Goal: Communication & Community: Answer question/provide support

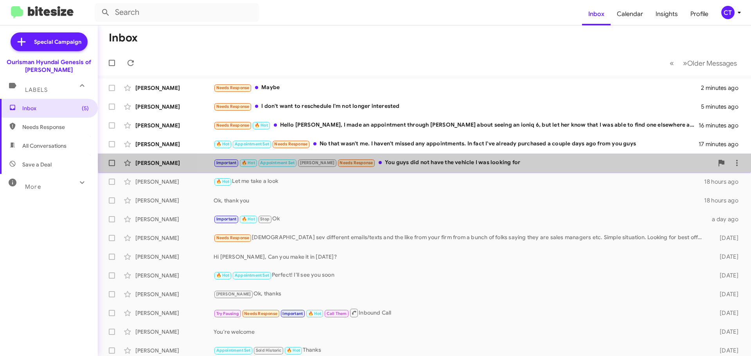
click at [482, 163] on div "Important 🔥 Hot Appointment Set Stephanie Needs Response You guys did not have …" at bounding box center [464, 162] width 500 height 9
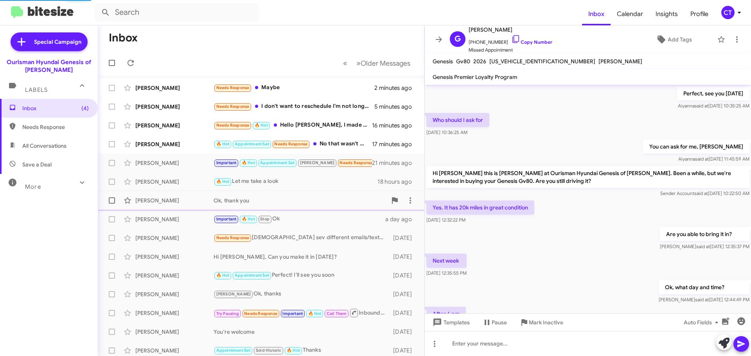
scroll to position [396, 0]
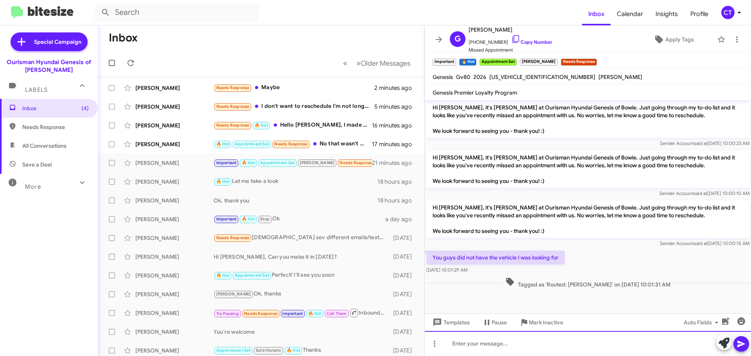
click at [464, 351] on div at bounding box center [588, 343] width 326 height 25
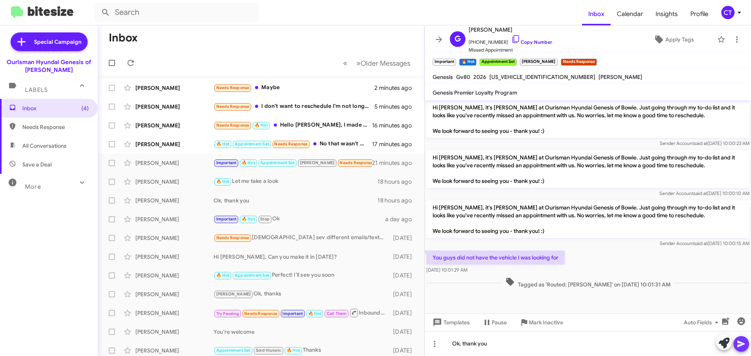
click at [738, 345] on icon at bounding box center [740, 344] width 7 height 7
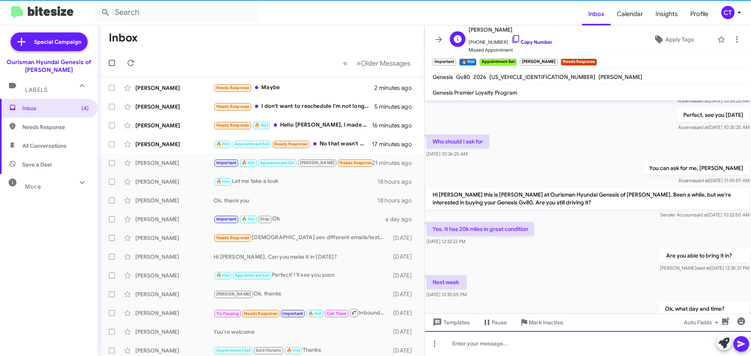
scroll to position [0, 0]
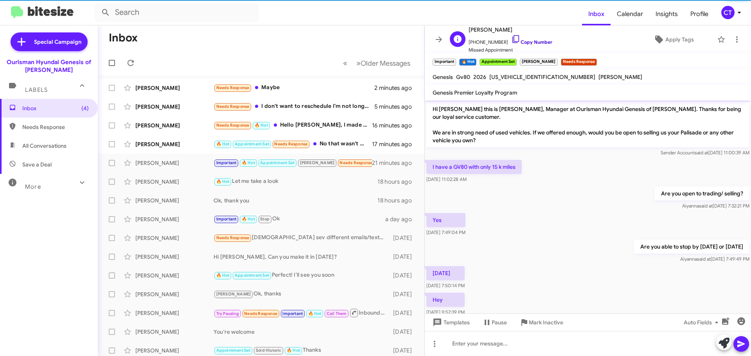
click at [511, 37] on icon at bounding box center [515, 38] width 9 height 9
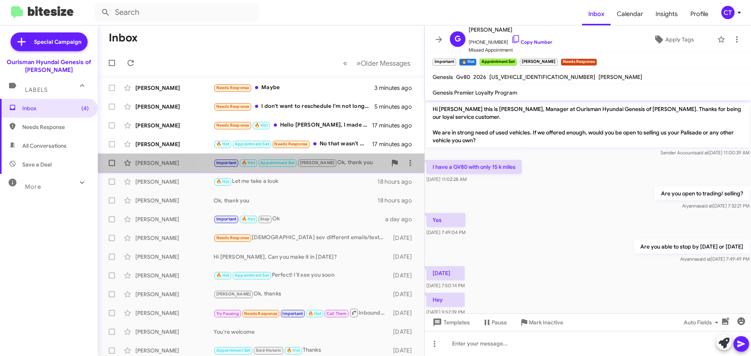
click at [363, 166] on div "Important 🔥 Hot Appointment Set Stephanie Ok, thank you" at bounding box center [300, 162] width 173 height 9
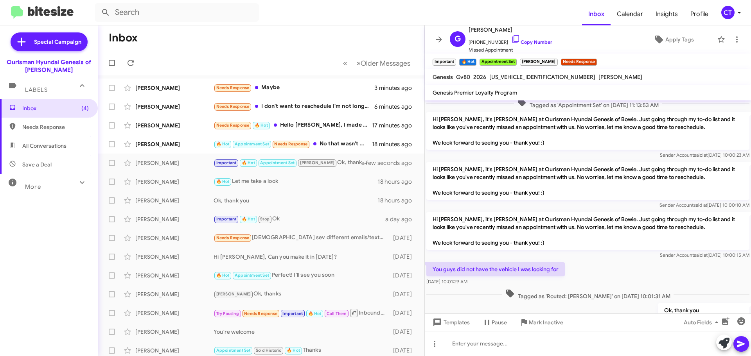
scroll to position [843, 0]
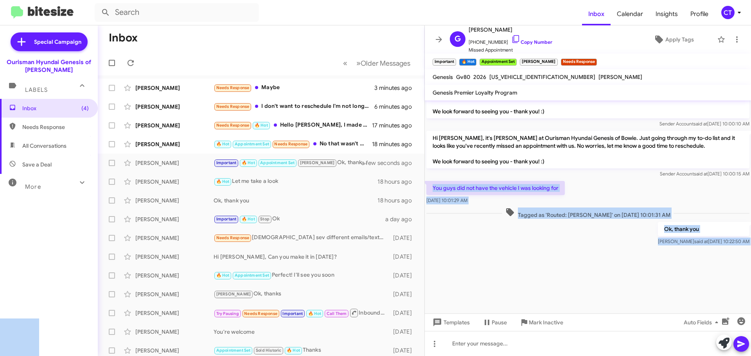
copy body "You guys did not have the vehicle I was looking for Sep 10, 2025, 10:01:29 AM T…"
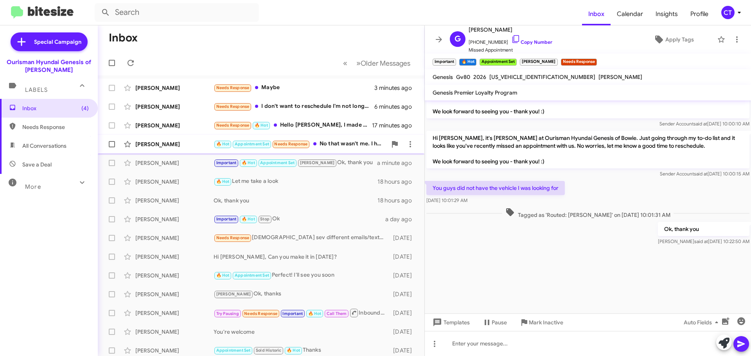
click at [331, 144] on div "🔥 Hot Appointment Set Needs Response No that wasn't me. I haven't missed any ap…" at bounding box center [300, 144] width 173 height 9
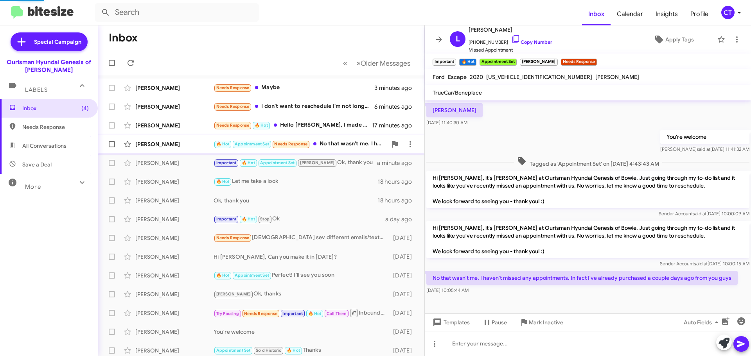
scroll to position [86, 0]
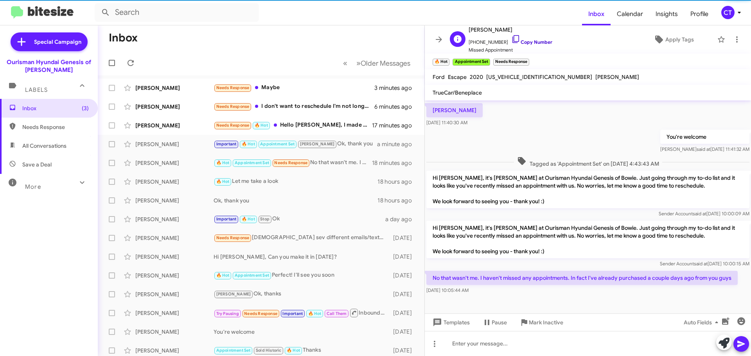
click at [511, 38] on icon at bounding box center [515, 38] width 9 height 9
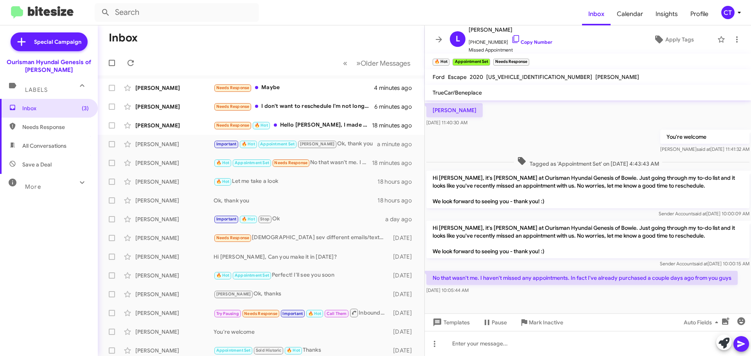
drag, startPoint x: 429, startPoint y: 273, endPoint x: 581, endPoint y: 285, distance: 152.3
click at [581, 285] on div "No that wasn't me. I haven't missed any appointments. In fact I've already purc…" at bounding box center [581, 282] width 311 height 23
copy div "No that wasn't me. I haven't missed any appointments. In fact I've already purc…"
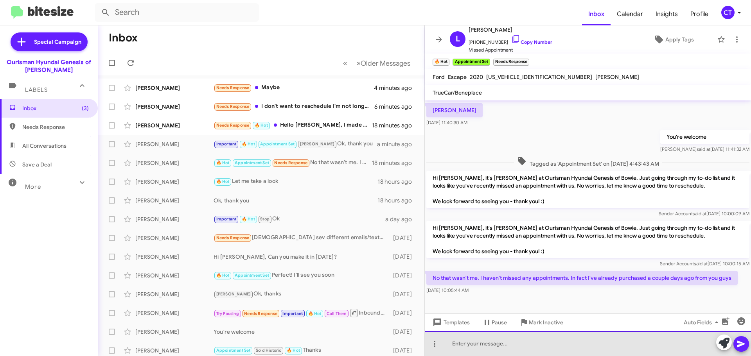
click at [559, 346] on div at bounding box center [588, 343] width 326 height 25
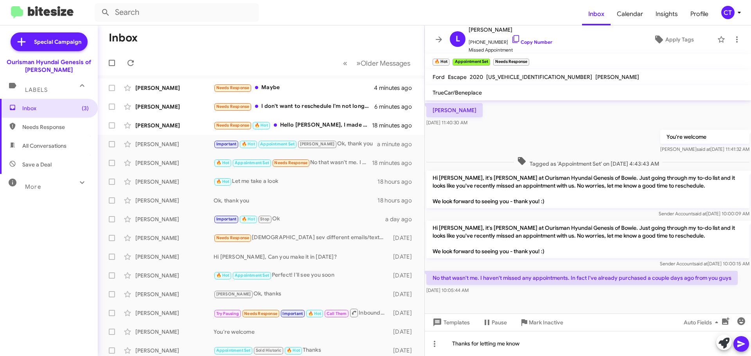
click at [739, 341] on icon at bounding box center [741, 344] width 9 height 9
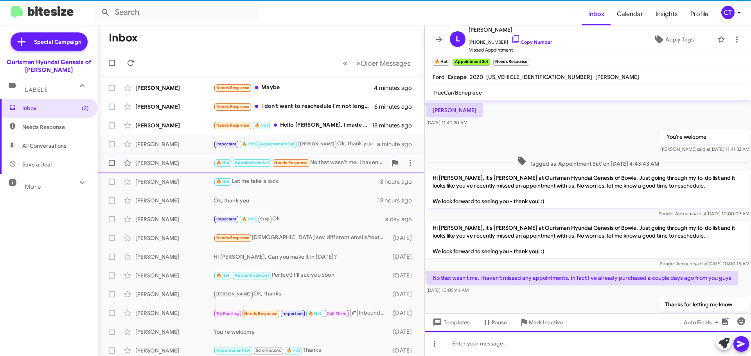
scroll to position [0, 0]
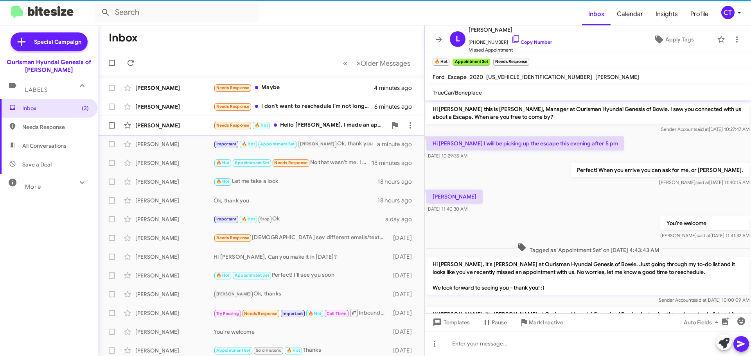
click at [340, 126] on div "Needs Response 🔥 Hot Hello Ciara, I made an appointment through Anastasia about…" at bounding box center [300, 125] width 173 height 9
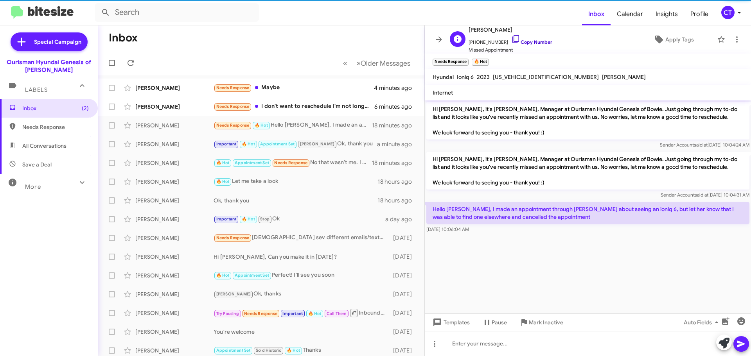
click at [511, 41] on icon at bounding box center [515, 38] width 9 height 9
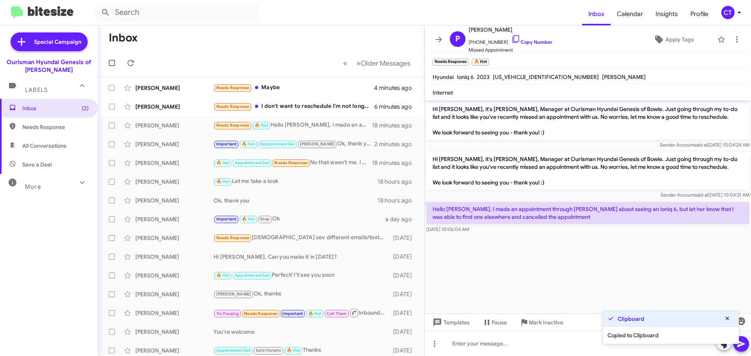
click at [514, 277] on cdk-virtual-scroll-viewport "Hi Paul, it's Ciara Taylor, Manager at Ourisman Hyundai Genesis of Bowie. Just …" at bounding box center [588, 207] width 326 height 213
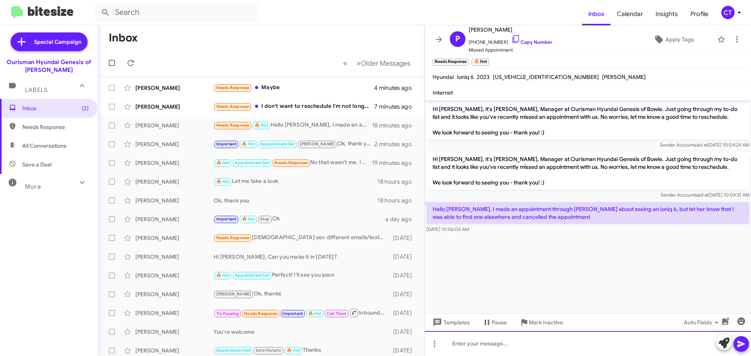
click at [575, 345] on div at bounding box center [588, 343] width 326 height 25
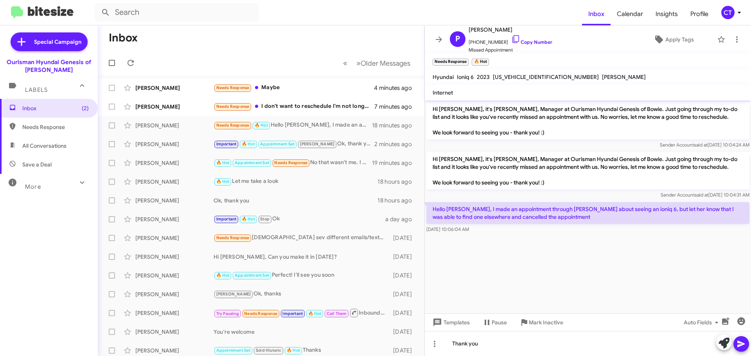
click at [746, 345] on button at bounding box center [741, 344] width 16 height 16
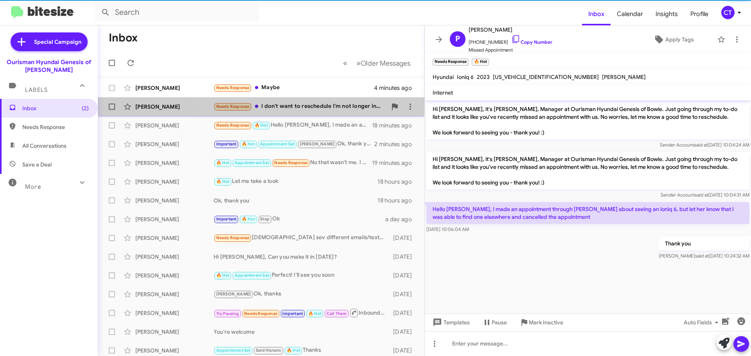
click at [328, 111] on div "Needs Response I don't want to reschedule I'm not longer interested" at bounding box center [300, 106] width 173 height 9
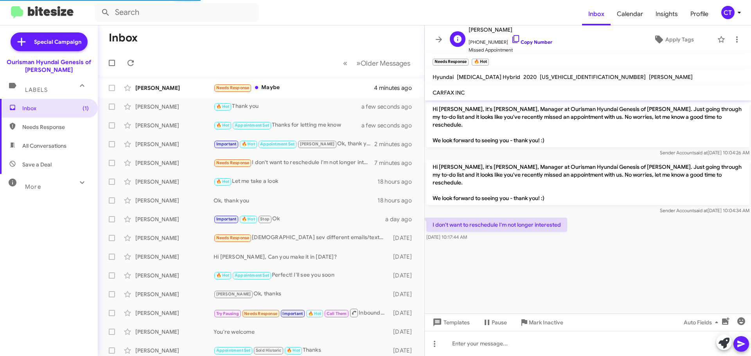
click at [511, 36] on icon at bounding box center [515, 38] width 9 height 9
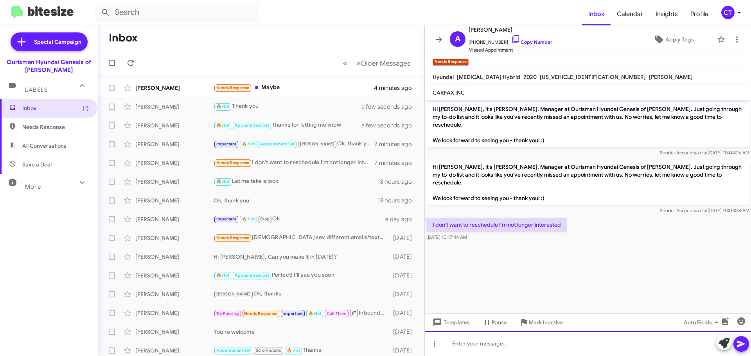
click at [506, 352] on div at bounding box center [588, 343] width 326 height 25
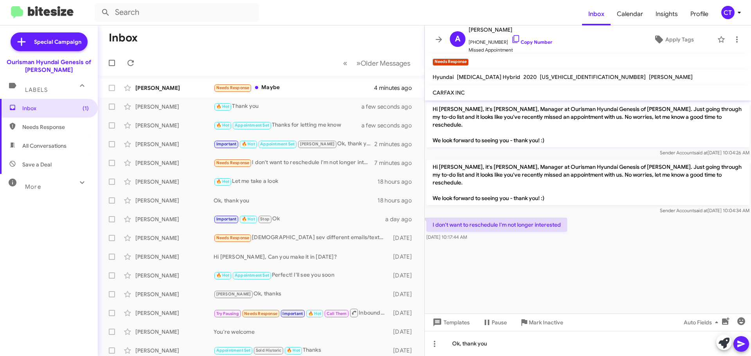
click at [744, 345] on icon at bounding box center [741, 344] width 9 height 9
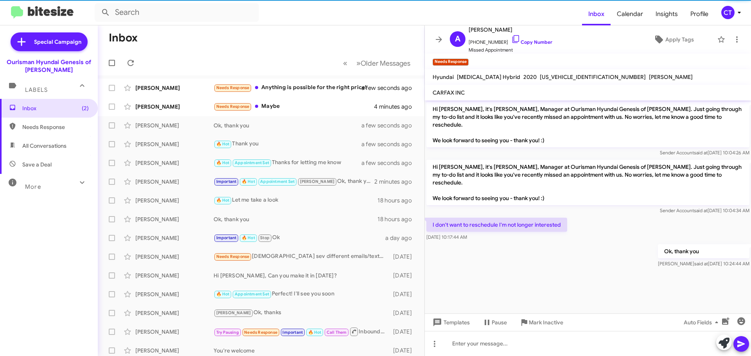
drag, startPoint x: 430, startPoint y: 207, endPoint x: 498, endPoint y: 226, distance: 70.4
click at [498, 226] on div "I don't want to reschedule I'm not longer interested Sep 10, 2025, 10:17:44 AM" at bounding box center [588, 229] width 326 height 27
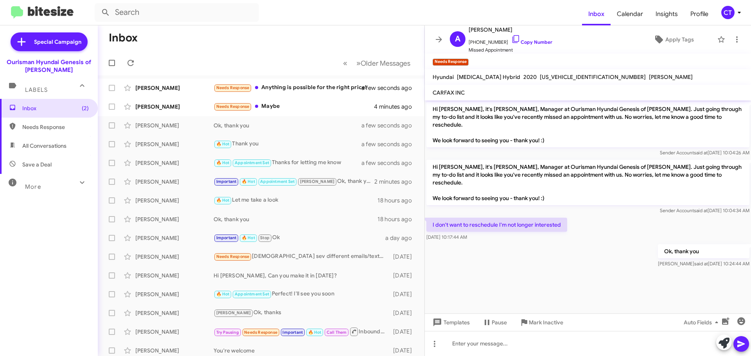
copy div "I don't want to reschedule I'm not longer interested Sep 10, 2025, 10:17:44 AM"
click at [328, 108] on div "Needs Response Maybe" at bounding box center [300, 106] width 173 height 9
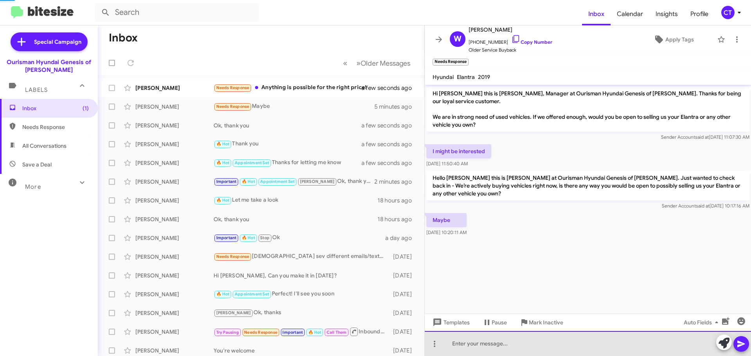
click at [479, 353] on div at bounding box center [588, 343] width 326 height 25
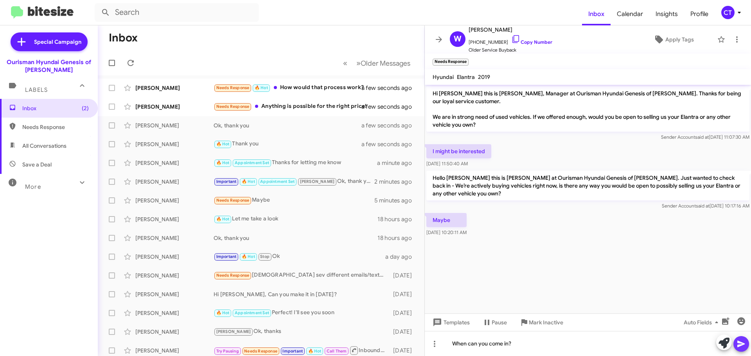
click at [739, 347] on icon at bounding box center [740, 344] width 7 height 7
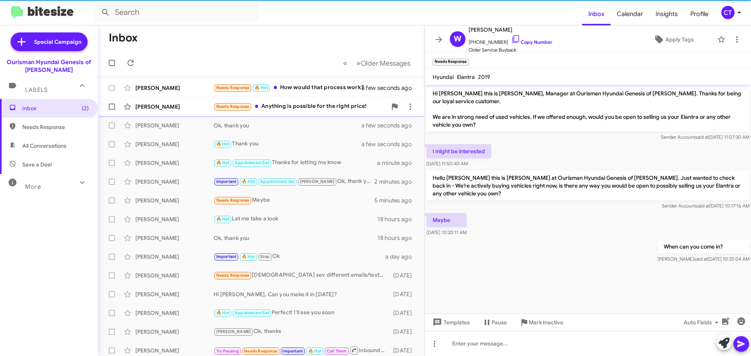
click at [289, 102] on div "Ryan Durner Needs Response Anything is possible for the right price! a few seco…" at bounding box center [261, 107] width 314 height 16
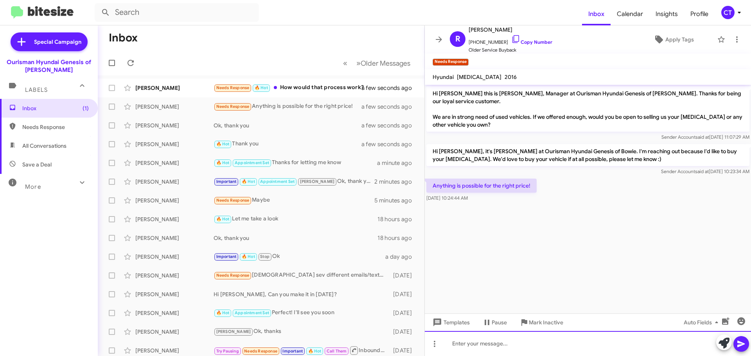
drag, startPoint x: 474, startPoint y: 348, endPoint x: 465, endPoint y: 345, distance: 8.5
click at [470, 348] on div at bounding box center [588, 343] width 326 height 25
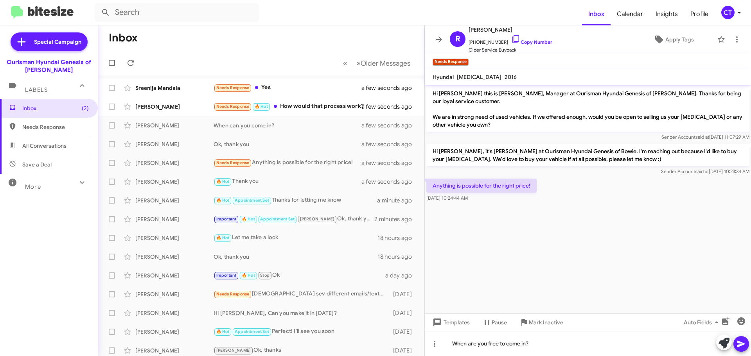
click at [732, 347] on div at bounding box center [732, 343] width 33 height 17
drag, startPoint x: 739, startPoint y: 347, endPoint x: 653, endPoint y: 299, distance: 98.8
click at [739, 347] on icon at bounding box center [741, 344] width 9 height 9
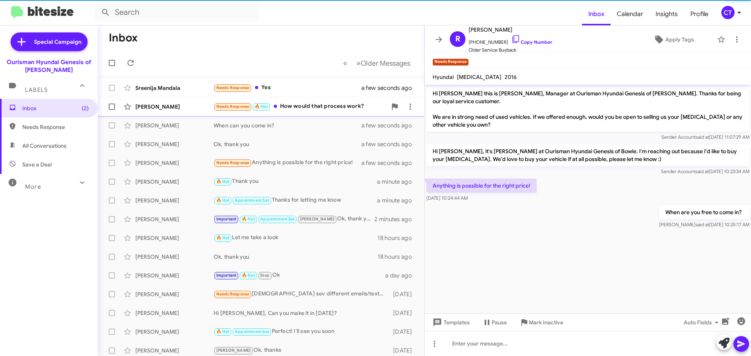
click at [324, 112] on div "Janay Bryant Needs Response 🔥 Hot How would that process work? a few seconds ago" at bounding box center [261, 107] width 314 height 16
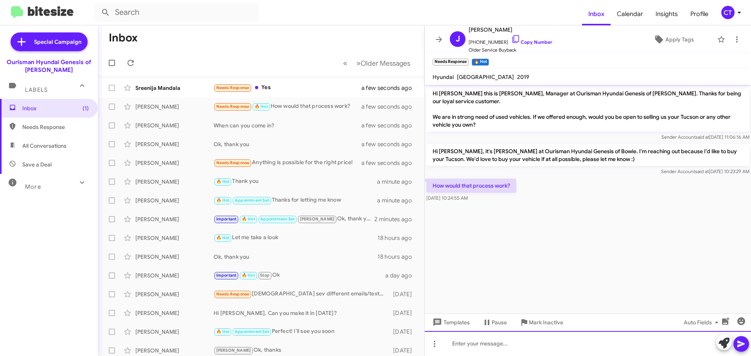
click at [470, 353] on div at bounding box center [588, 343] width 326 height 25
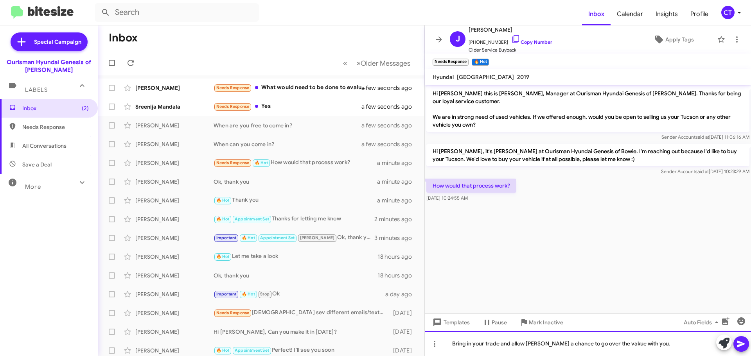
click at [613, 344] on div "Bring in your trade and allow Bashir a chance to go over the vakue with you." at bounding box center [588, 343] width 326 height 25
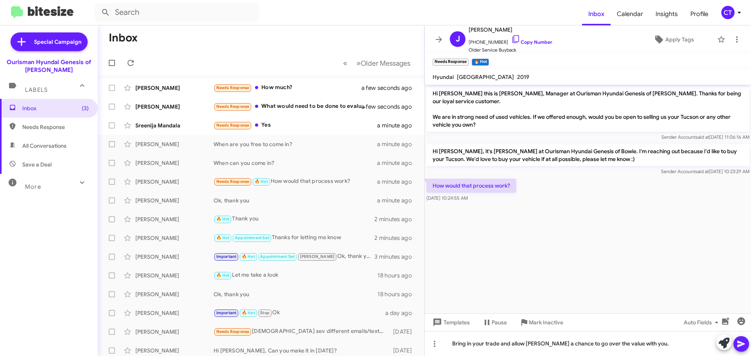
click at [740, 347] on icon at bounding box center [741, 344] width 9 height 9
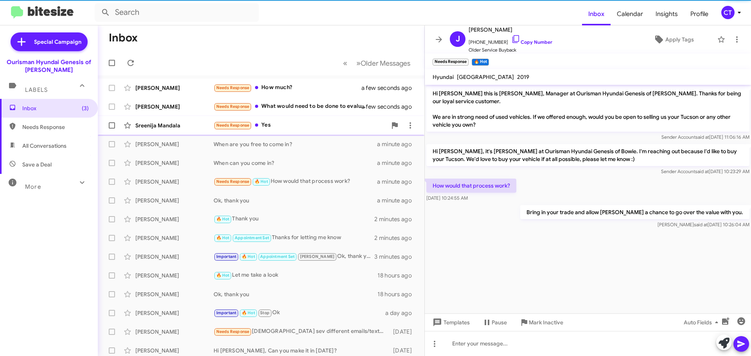
click at [304, 119] on div "Sreenija Mandala Needs Response Yes a minute ago" at bounding box center [261, 126] width 314 height 16
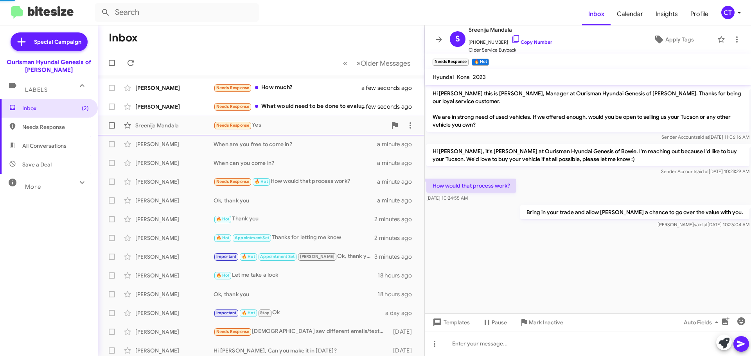
scroll to position [278, 0]
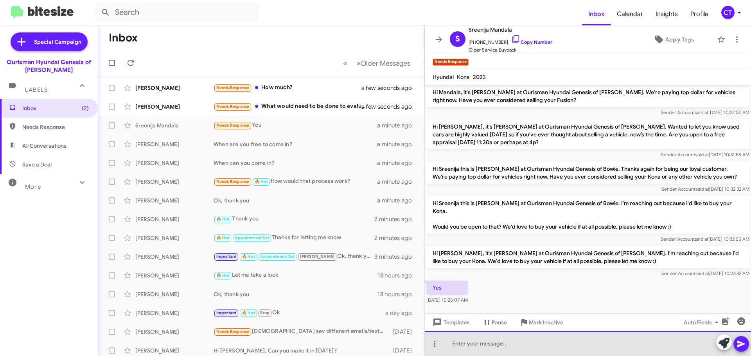
click at [504, 340] on div at bounding box center [588, 343] width 326 height 25
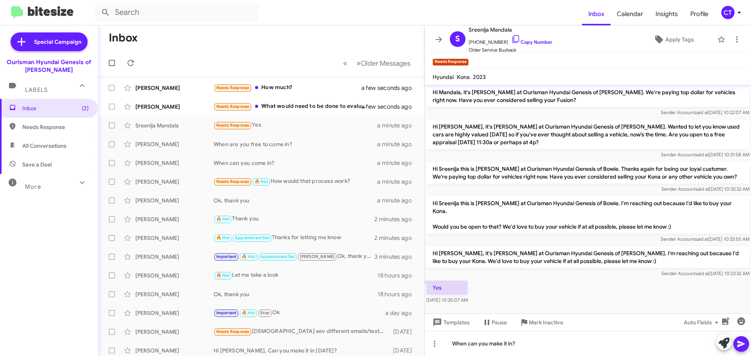
click at [745, 347] on icon at bounding box center [741, 344] width 9 height 9
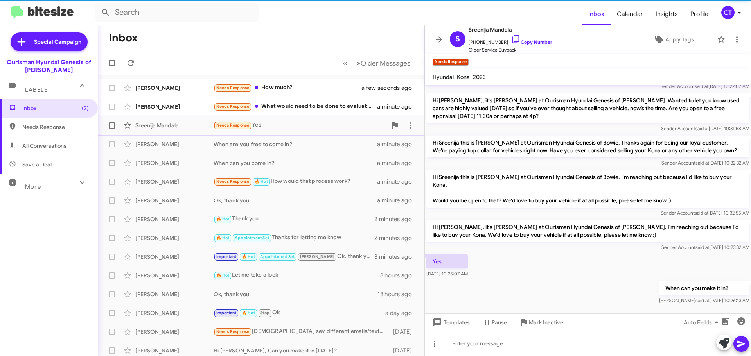
click at [329, 128] on div "Needs Response Yes" at bounding box center [300, 125] width 173 height 9
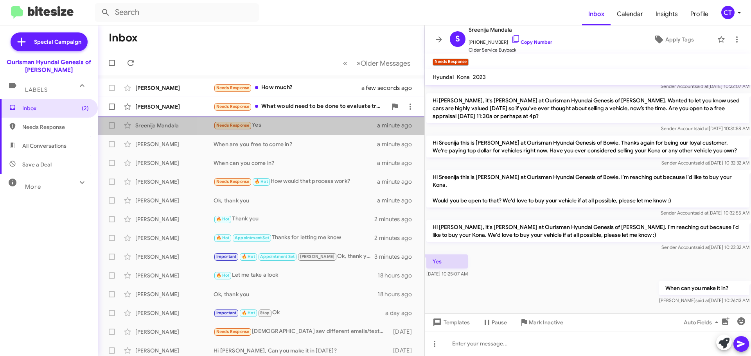
scroll to position [307, 0]
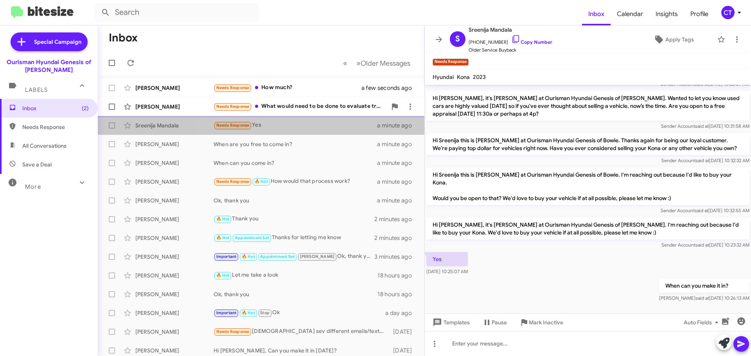
click at [328, 115] on span "Brandon Wilkerson Needs Response What would need to be done to evaluate trade i…" at bounding box center [261, 106] width 327 height 19
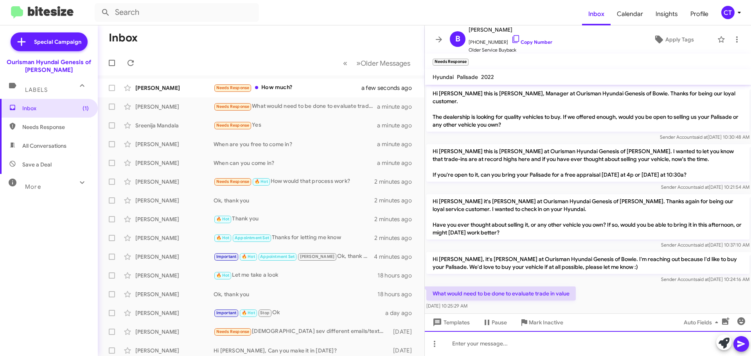
drag, startPoint x: 521, startPoint y: 347, endPoint x: 523, endPoint y: 343, distance: 4.0
click at [521, 347] on div at bounding box center [588, 343] width 326 height 25
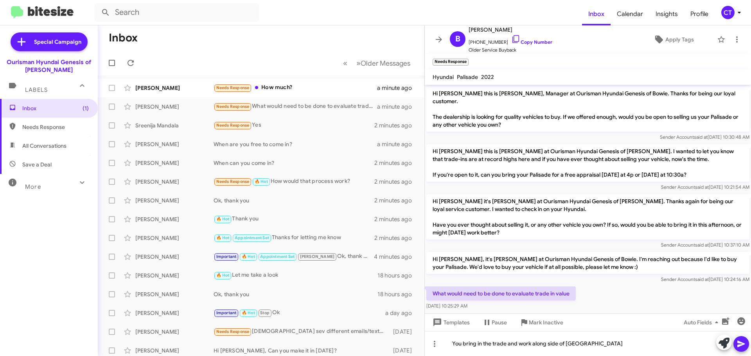
click at [744, 344] on icon at bounding box center [740, 344] width 7 height 7
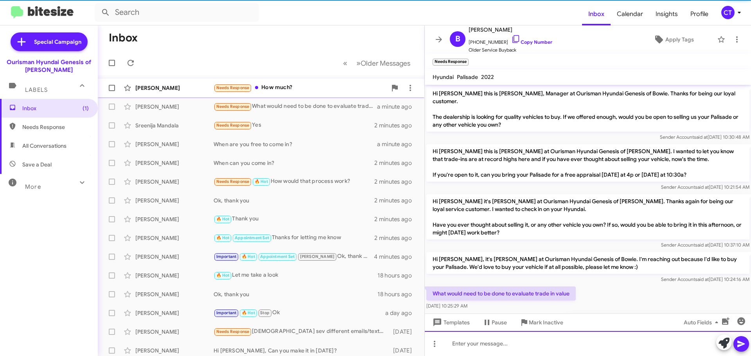
scroll to position [29, 0]
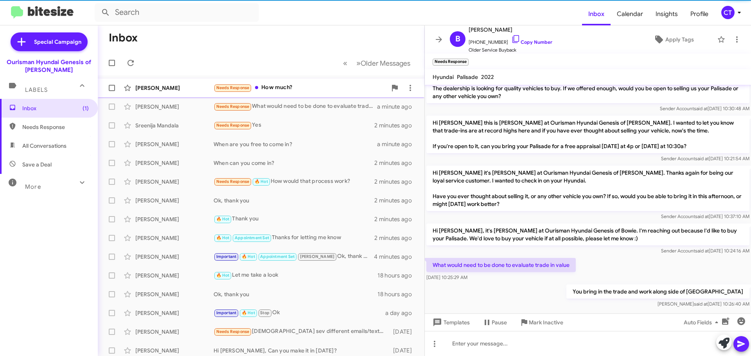
click at [321, 90] on div "Needs Response How much?" at bounding box center [300, 87] width 173 height 9
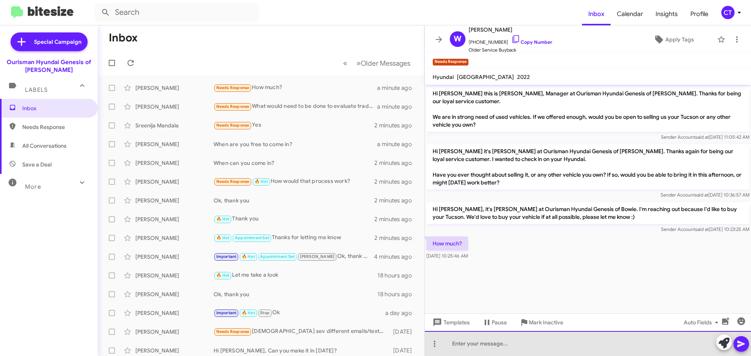
click at [471, 349] on div at bounding box center [588, 343] width 326 height 25
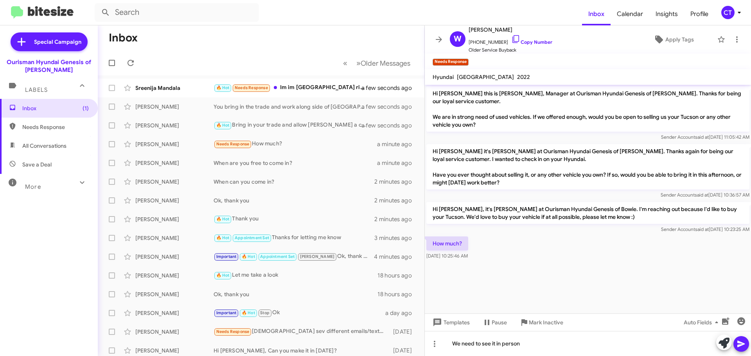
click at [741, 343] on icon at bounding box center [740, 344] width 7 height 7
click at [737, 12] on icon at bounding box center [739, 12] width 9 height 9
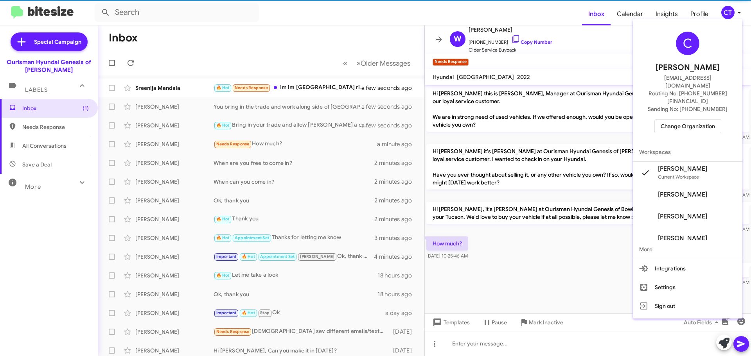
click at [690, 120] on span "Change Organization" at bounding box center [688, 126] width 54 height 13
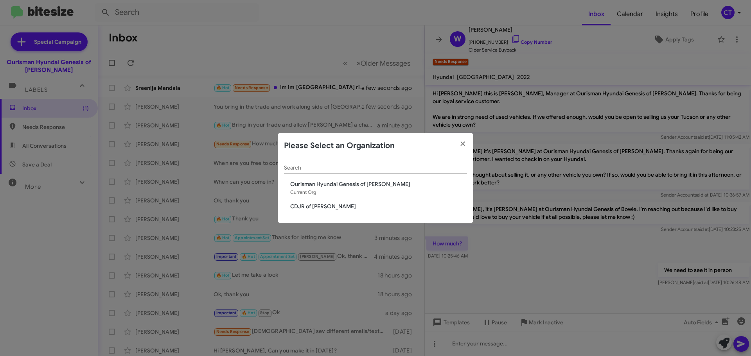
click at [289, 207] on span "CDJR of Bowie" at bounding box center [375, 207] width 183 height 8
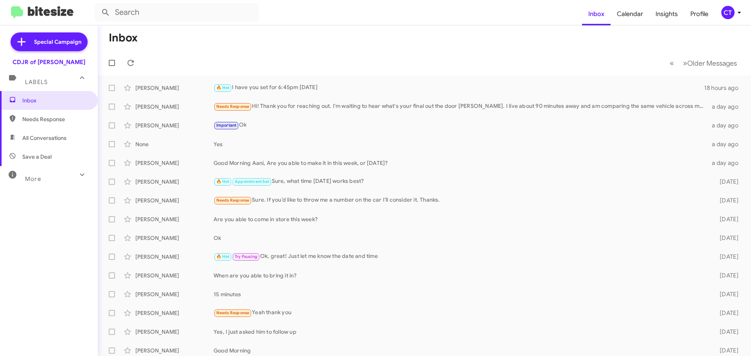
click at [729, 13] on div "CT" at bounding box center [727, 12] width 13 height 13
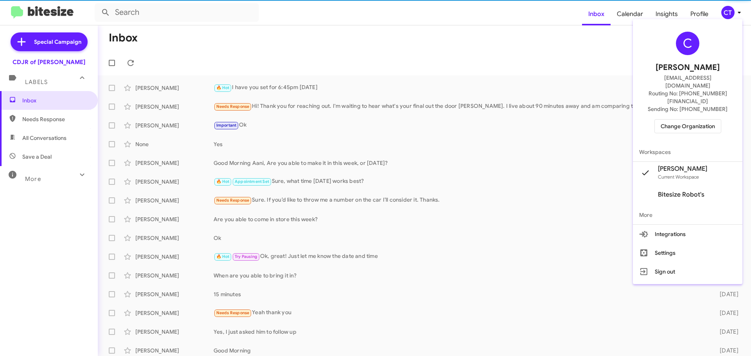
click at [697, 120] on span "Change Organization" at bounding box center [688, 126] width 54 height 13
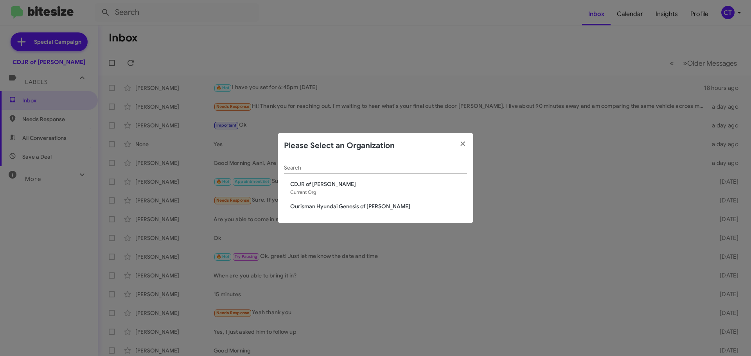
click at [322, 206] on span "Ourisman Hyundai Genesis of [PERSON_NAME]" at bounding box center [378, 207] width 177 height 8
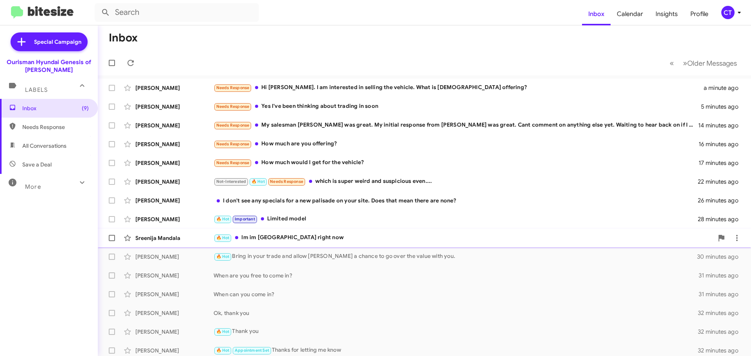
click at [299, 237] on div "🔥 Hot Im im Detroit right now" at bounding box center [464, 238] width 500 height 9
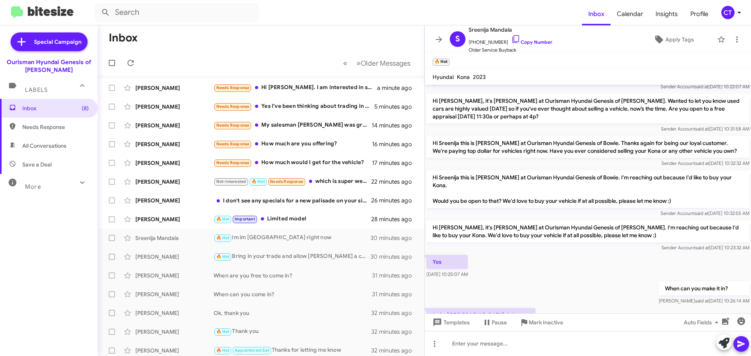
scroll to position [335, 0]
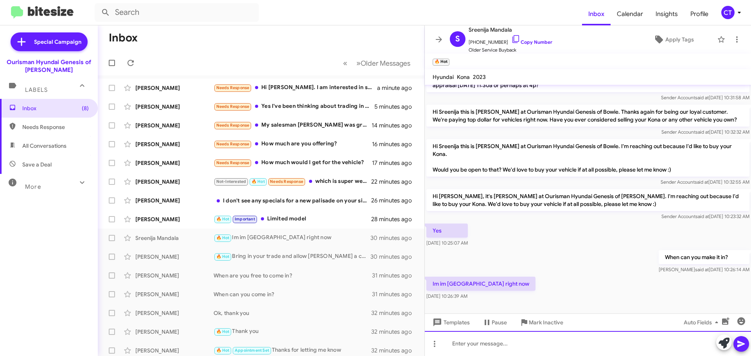
drag, startPoint x: 478, startPoint y: 347, endPoint x: 479, endPoint y: 353, distance: 5.9
click at [478, 347] on div at bounding box center [588, 343] width 326 height 25
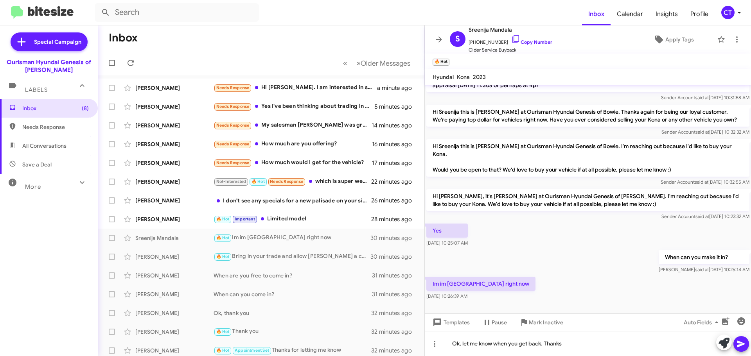
click at [738, 346] on icon at bounding box center [740, 344] width 7 height 7
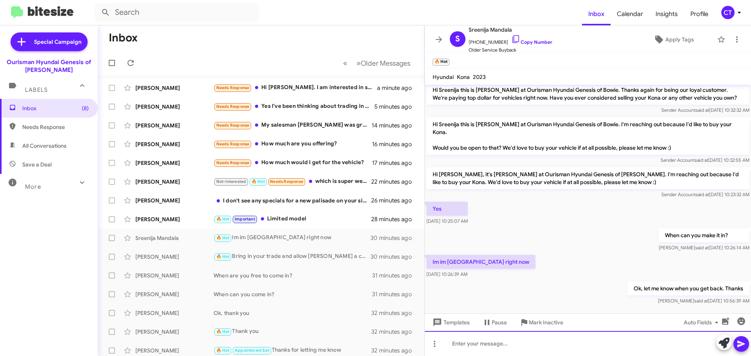
scroll to position [364, 0]
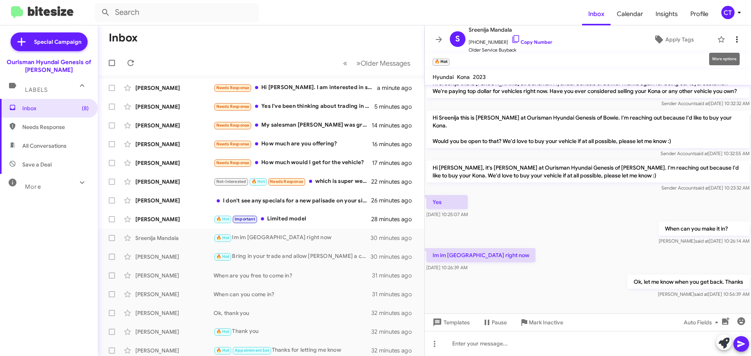
click at [732, 43] on icon at bounding box center [736, 39] width 9 height 9
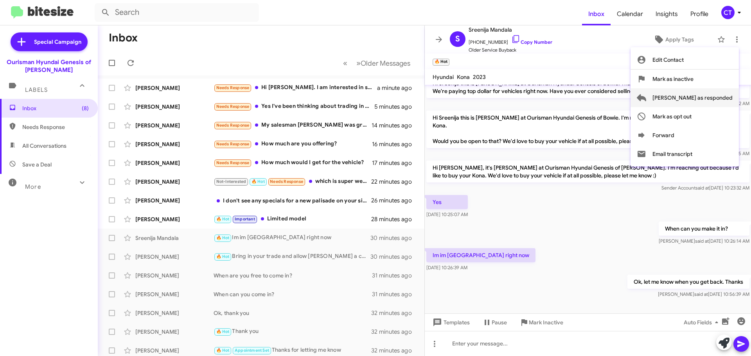
click at [713, 99] on span "Mark as responded" at bounding box center [692, 97] width 80 height 19
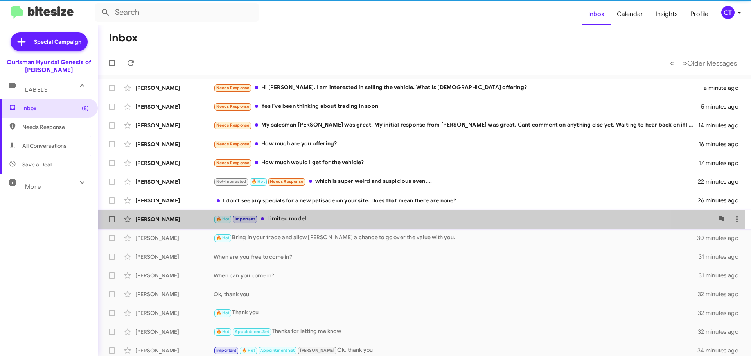
click at [311, 223] on div "🔥 Hot Important Limited model" at bounding box center [464, 219] width 500 height 9
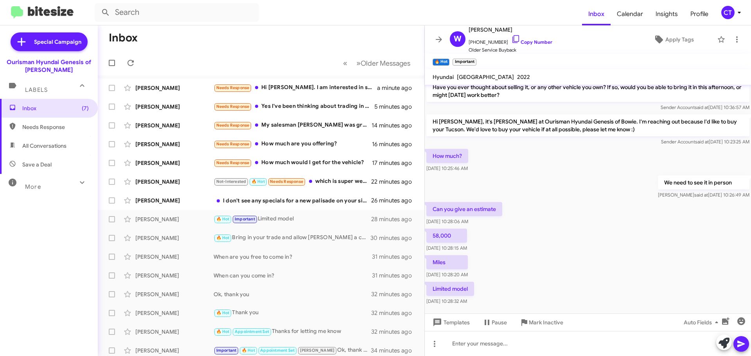
scroll to position [99, 0]
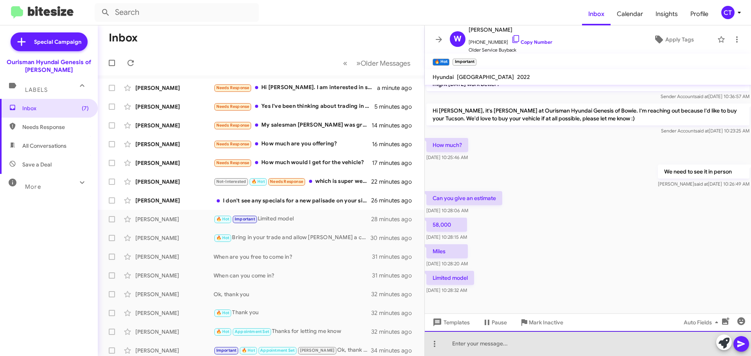
drag, startPoint x: 492, startPoint y: 341, endPoint x: 470, endPoint y: 285, distance: 60.7
click at [492, 341] on div at bounding box center [588, 343] width 326 height 25
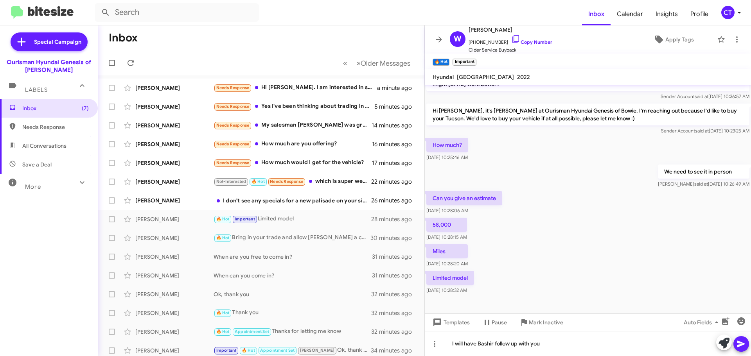
click at [746, 350] on div at bounding box center [732, 343] width 33 height 17
drag, startPoint x: 744, startPoint y: 346, endPoint x: 600, endPoint y: 274, distance: 160.2
click at [743, 345] on icon at bounding box center [741, 344] width 9 height 9
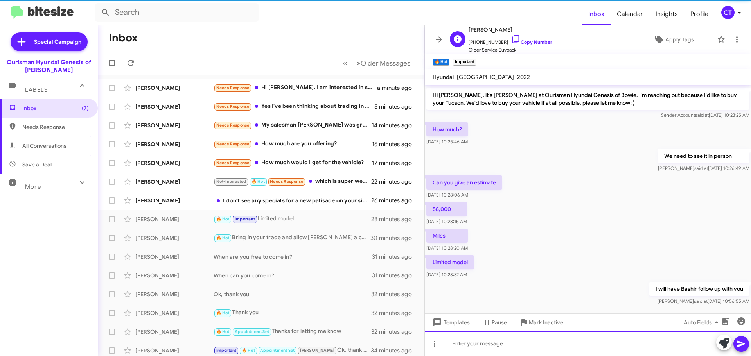
scroll to position [127, 0]
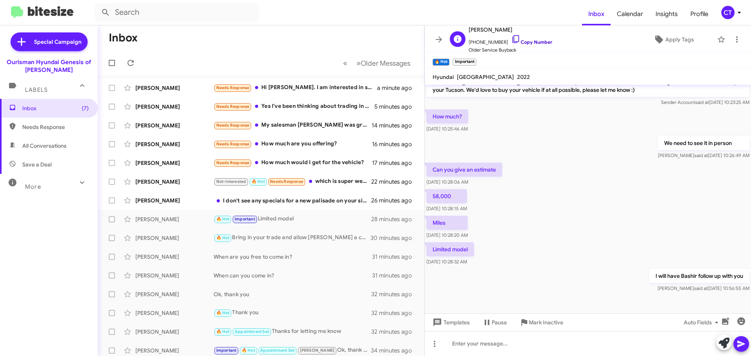
click at [511, 36] on icon at bounding box center [515, 38] width 9 height 9
click at [315, 202] on div "I don't see any specials for a new palisade on your site. Does that mean there …" at bounding box center [300, 201] width 173 height 8
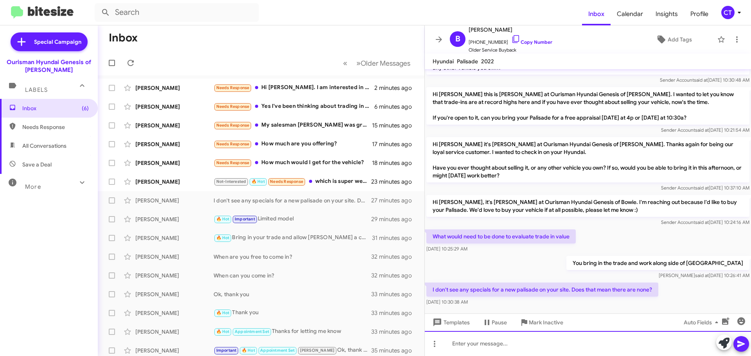
click at [474, 343] on div at bounding box center [588, 343] width 326 height 25
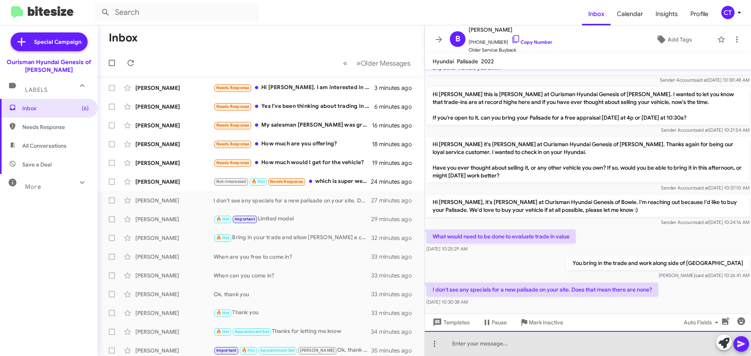
click at [544, 345] on div at bounding box center [588, 343] width 326 height 25
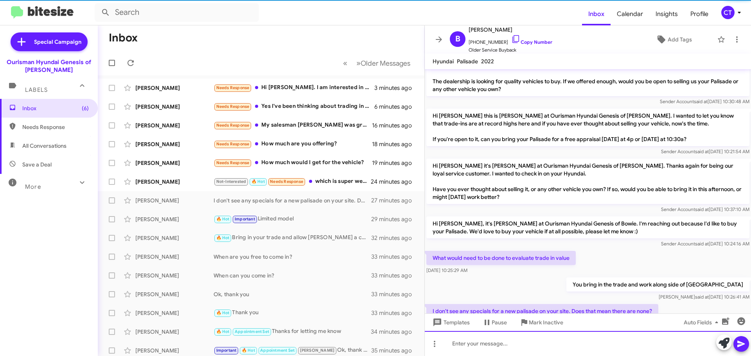
scroll to position [99, 0]
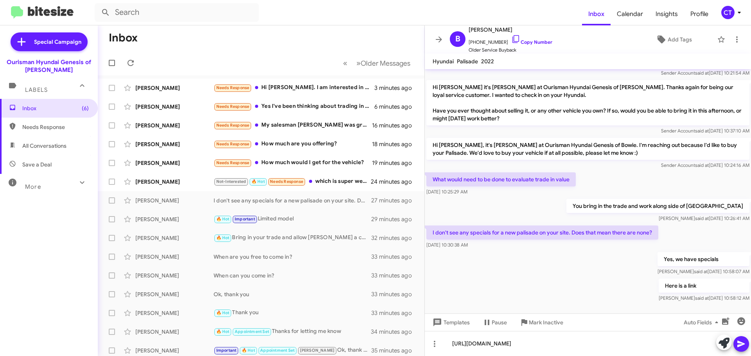
click at [743, 347] on icon at bounding box center [741, 344] width 9 height 9
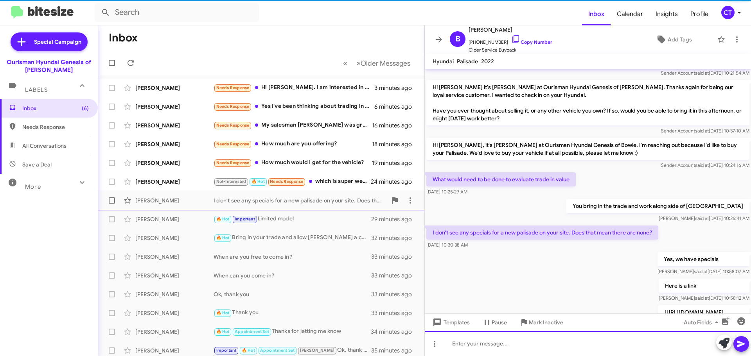
scroll to position [0, 0]
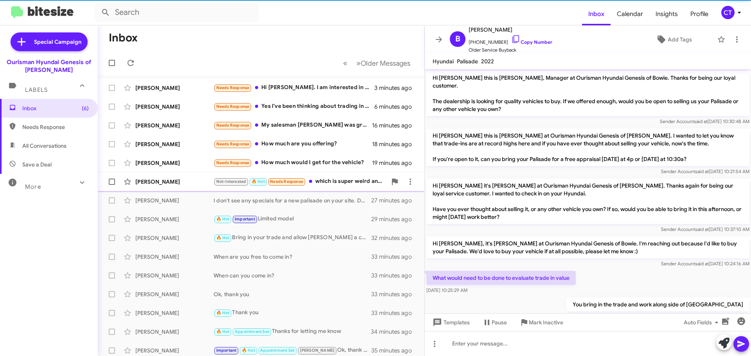
click at [345, 184] on div "Not-Interested 🔥 Hot Needs Response which is super weird and suspicious even...." at bounding box center [300, 181] width 173 height 9
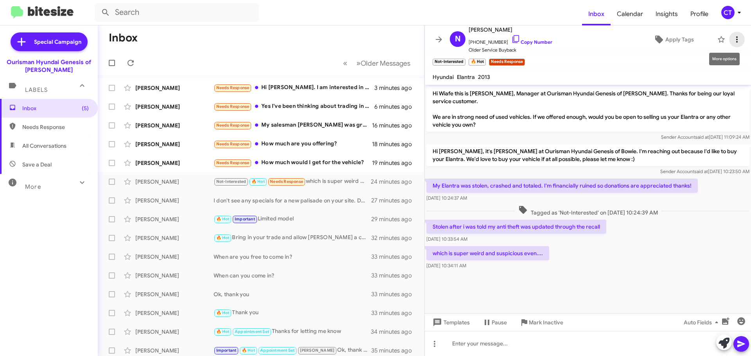
click at [735, 41] on icon at bounding box center [736, 39] width 9 height 9
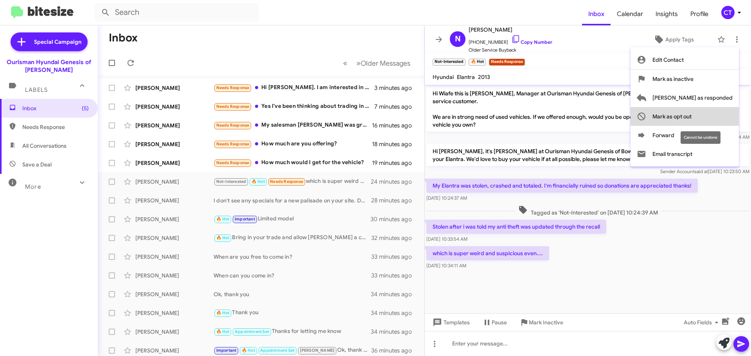
click at [692, 115] on span "Mark as opt out" at bounding box center [671, 116] width 39 height 19
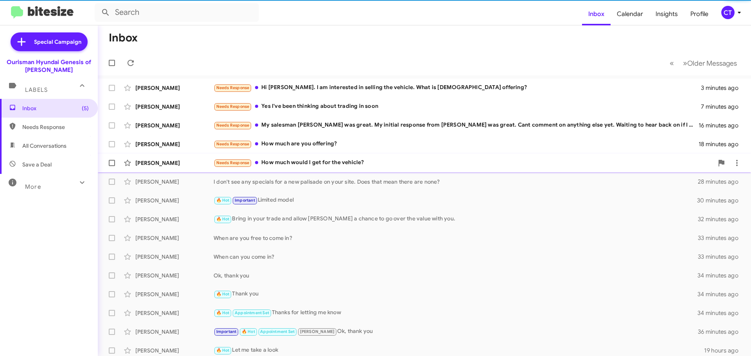
click at [313, 166] on div "Needs Response How much would I get for the vehicle?" at bounding box center [464, 162] width 500 height 9
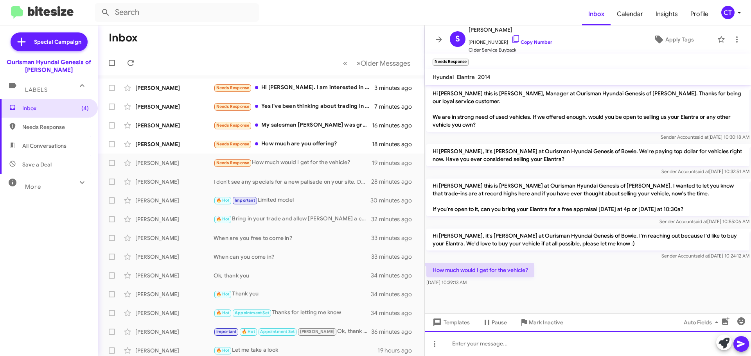
click at [458, 353] on div at bounding box center [588, 343] width 326 height 25
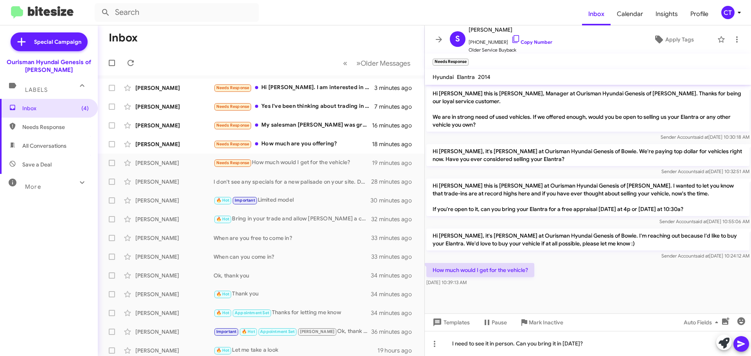
click at [742, 343] on icon at bounding box center [741, 344] width 9 height 9
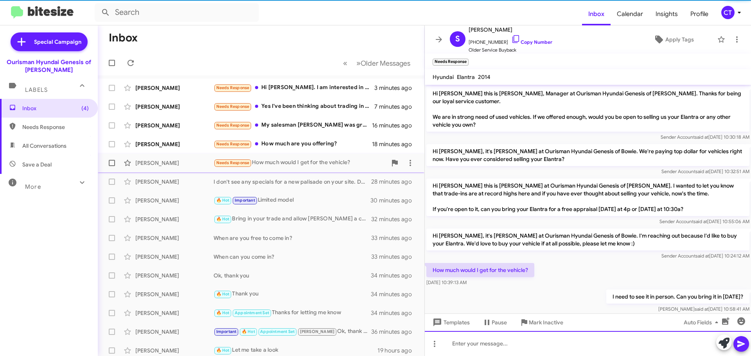
scroll to position [13, 0]
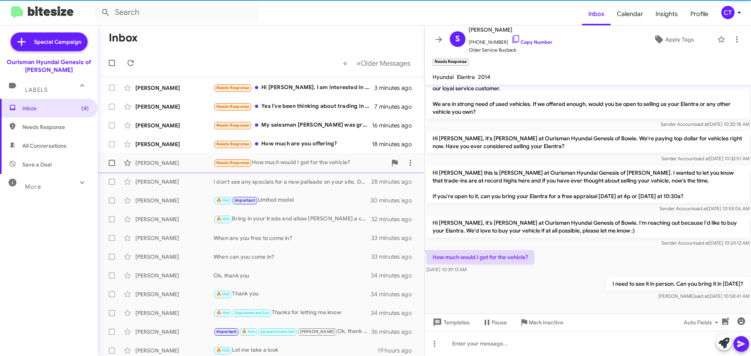
click at [295, 154] on span "Sheldon Akinrimisi Needs Response How much would I get for the vehicle? 19 minu…" at bounding box center [261, 163] width 327 height 19
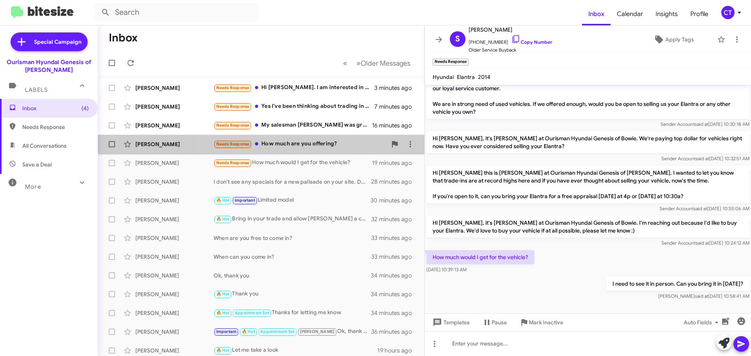
click at [298, 145] on div "Needs Response How much are you offering?" at bounding box center [300, 144] width 173 height 9
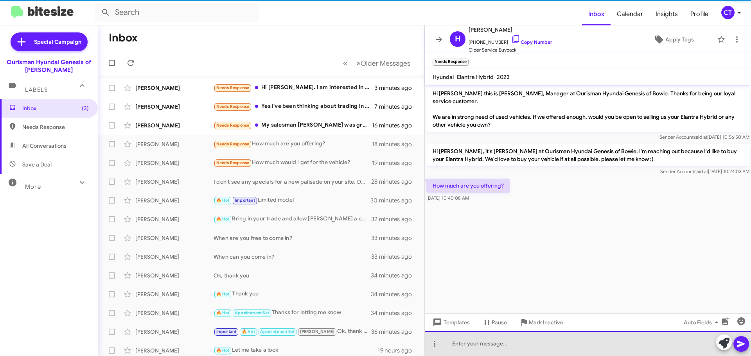
click at [520, 346] on div at bounding box center [588, 343] width 326 height 25
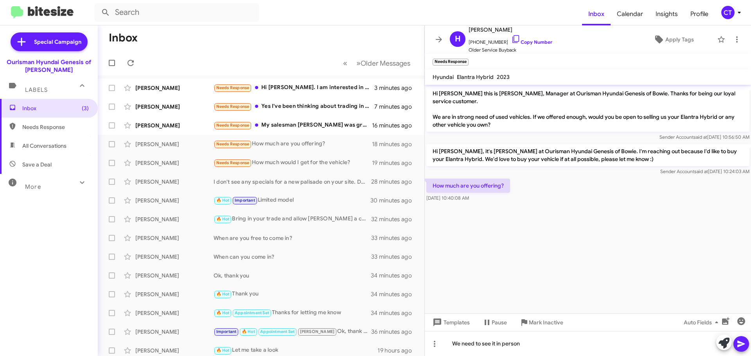
click at [740, 341] on icon at bounding box center [741, 344] width 9 height 9
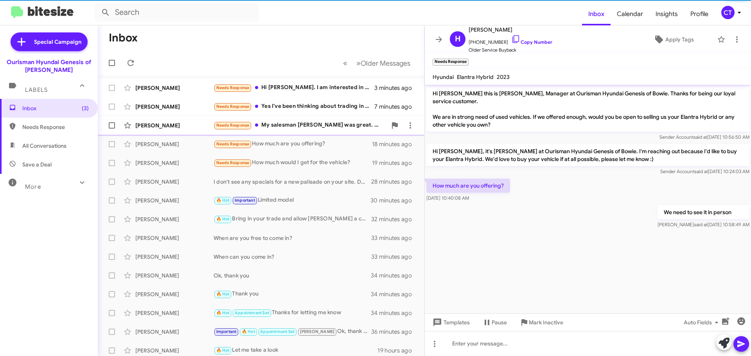
click at [306, 128] on div "Needs Response My salesman Zach was great. My initial response from Anastasia w…" at bounding box center [300, 125] width 173 height 9
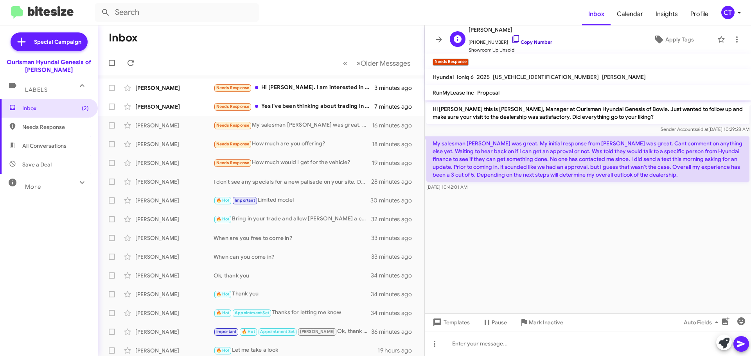
click at [511, 35] on icon at bounding box center [515, 38] width 9 height 9
drag, startPoint x: 429, startPoint y: 139, endPoint x: 505, endPoint y: 186, distance: 88.9
click at [505, 186] on div "My salesman Zach was great. My initial response from Anastasia was great. Cant …" at bounding box center [587, 164] width 323 height 55
copy div "My salesman Zach was great. My initial response from Anastasia was great. Cant …"
click at [561, 171] on p "My salesman Zach was great. My initial response from Anastasia was great. Cant …" at bounding box center [587, 159] width 323 height 45
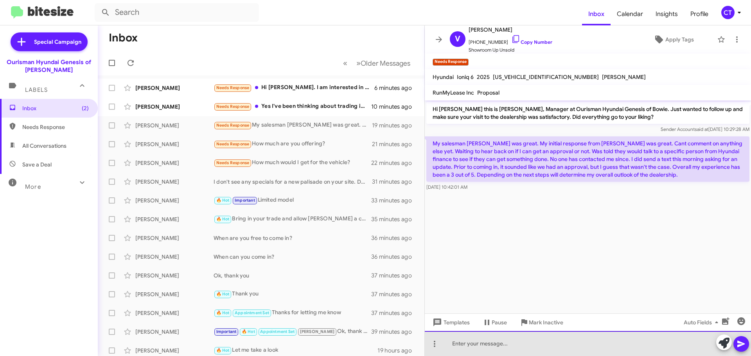
click at [520, 344] on div at bounding box center [588, 343] width 326 height 25
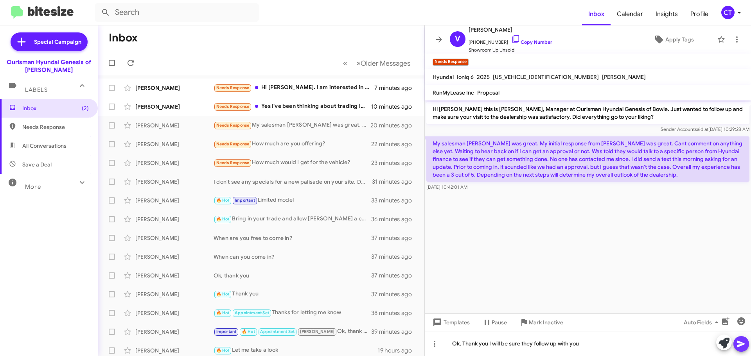
click at [739, 340] on icon at bounding box center [741, 344] width 9 height 9
click at [294, 106] on div "Needs Response Yes I've been thinking about trading in soon" at bounding box center [300, 106] width 173 height 9
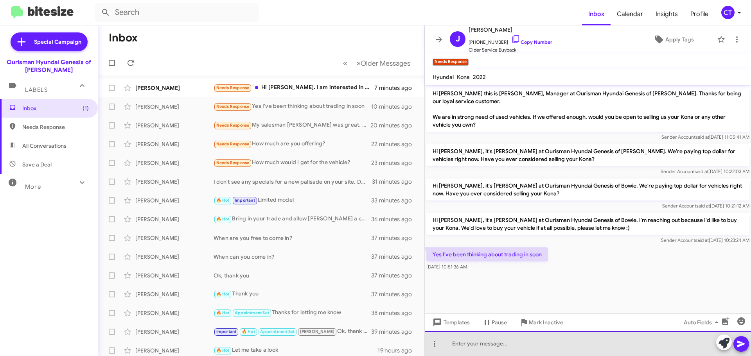
click at [475, 345] on div at bounding box center [588, 343] width 326 height 25
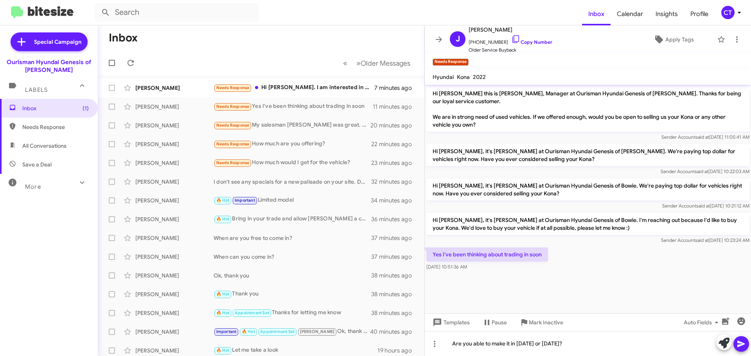
click at [742, 348] on icon at bounding box center [741, 344] width 9 height 9
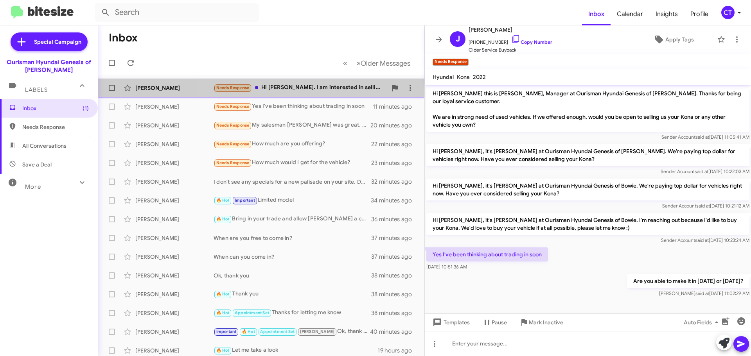
click at [318, 87] on div "Needs Response Hi Ciara. I am interested in selling the vehicle. What is Ourism…" at bounding box center [300, 87] width 173 height 9
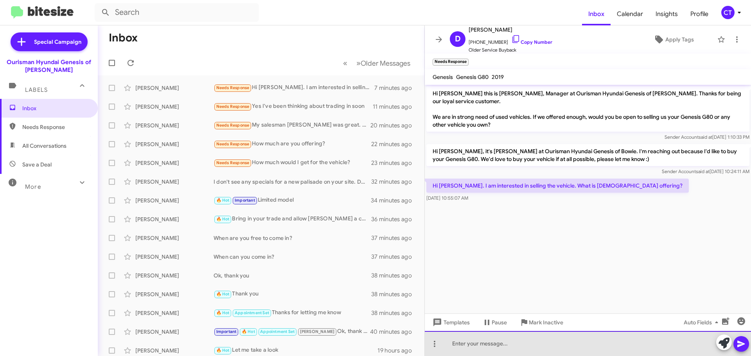
click at [478, 348] on div at bounding box center [588, 343] width 326 height 25
drag, startPoint x: 506, startPoint y: 340, endPoint x: 506, endPoint y: 353, distance: 12.5
click at [507, 342] on div "Hi Darwin, Can you bvring it in today or Saturday?" at bounding box center [588, 343] width 326 height 25
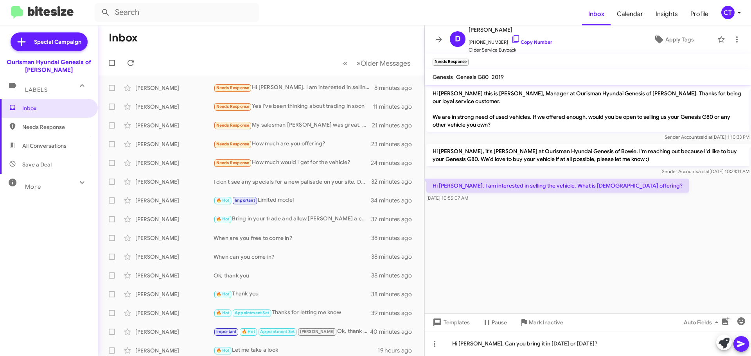
click at [744, 346] on icon at bounding box center [741, 344] width 9 height 9
click at [744, 13] on mat-toolbar "Inbox Calendar Insights Profile CT" at bounding box center [375, 12] width 751 height 25
click at [740, 14] on icon at bounding box center [739, 12] width 9 height 9
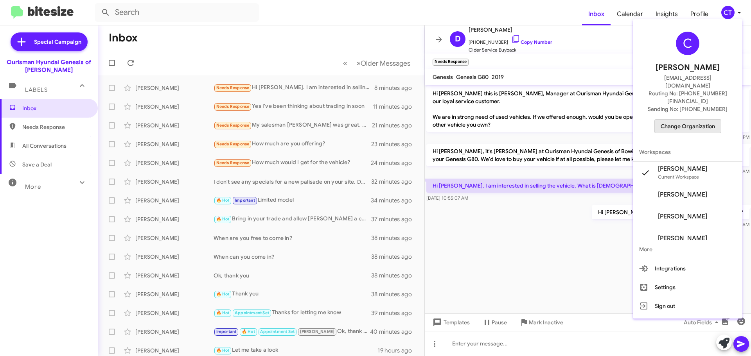
click at [696, 120] on span "Change Organization" at bounding box center [688, 126] width 54 height 13
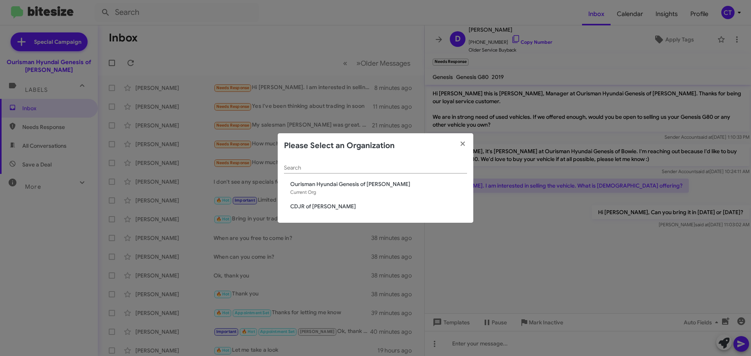
click at [303, 205] on span "CDJR of Bowie" at bounding box center [378, 207] width 177 height 8
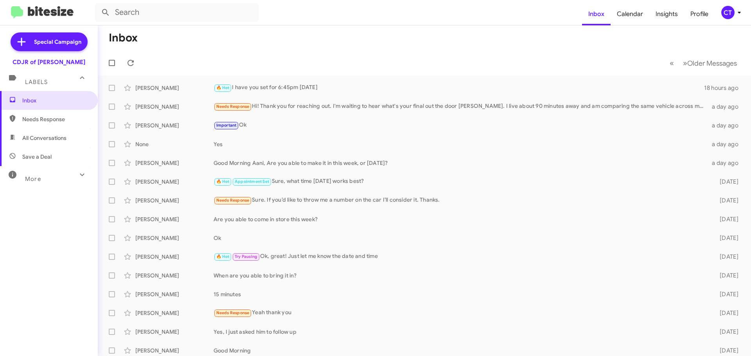
drag, startPoint x: 741, startPoint y: 11, endPoint x: 734, endPoint y: 13, distance: 7.4
click at [741, 11] on icon at bounding box center [739, 12] width 9 height 9
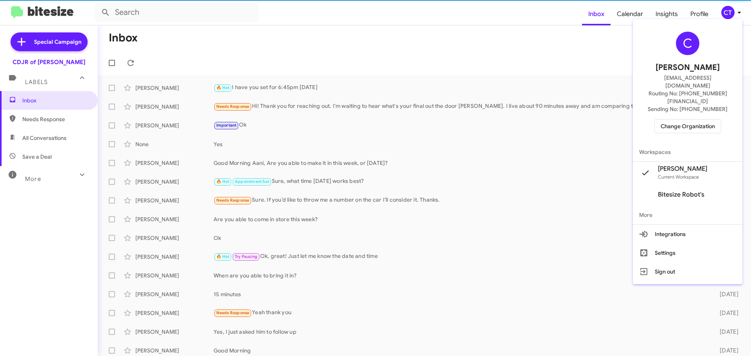
click at [679, 120] on span "Change Organization" at bounding box center [688, 126] width 54 height 13
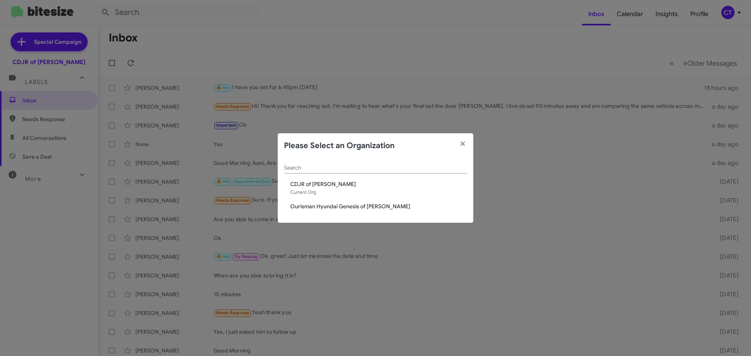
click at [328, 186] on span "CDJR of Bowie" at bounding box center [378, 184] width 177 height 8
click at [332, 209] on span "Ourisman Hyundai Genesis of [PERSON_NAME]" at bounding box center [378, 207] width 177 height 8
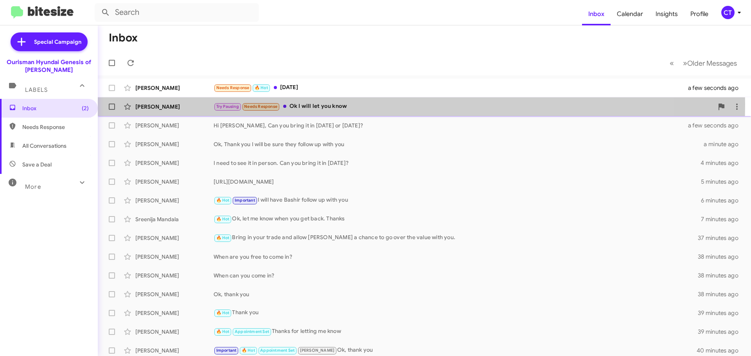
click at [312, 105] on div "Try Pausing Needs Response Ok I will let you know" at bounding box center [464, 106] width 500 height 9
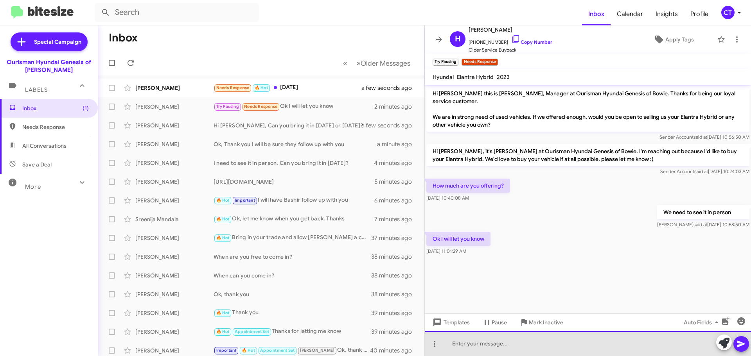
drag, startPoint x: 472, startPoint y: 345, endPoint x: 476, endPoint y: 346, distance: 4.1
click at [472, 345] on div at bounding box center [588, 343] width 326 height 25
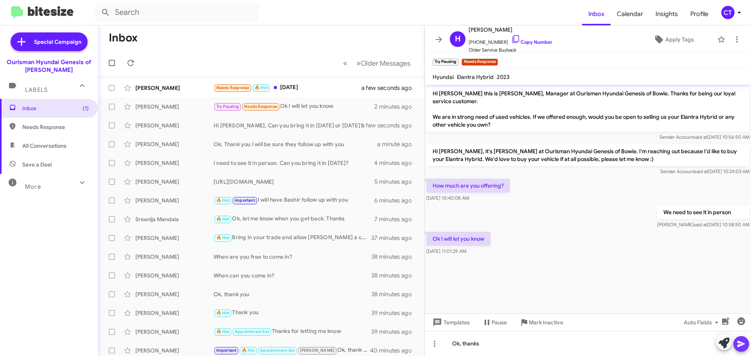
click at [744, 350] on span at bounding box center [741, 344] width 9 height 16
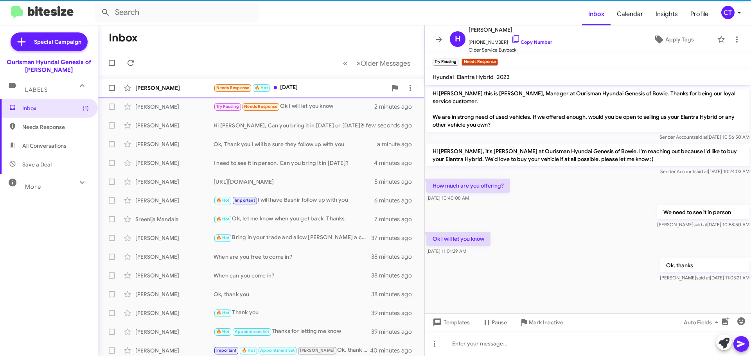
click at [287, 81] on div "[PERSON_NAME] Needs Response 🔥 Hot [DATE] a few seconds ago" at bounding box center [261, 88] width 314 height 16
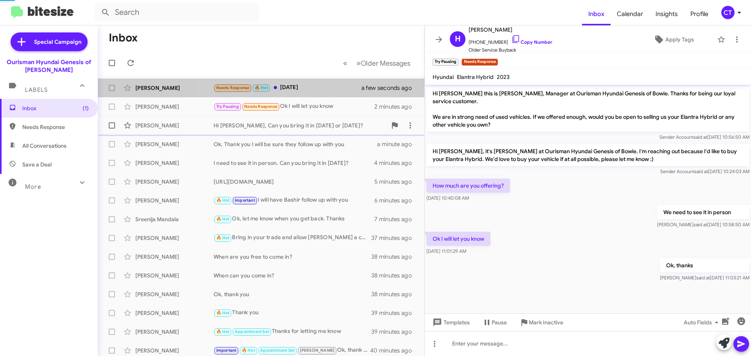
scroll to position [26, 0]
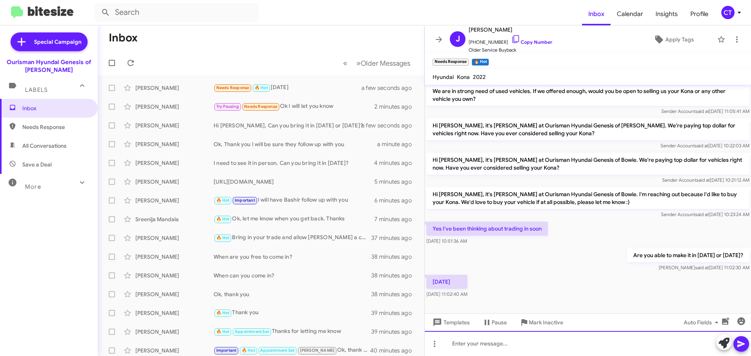
click at [498, 343] on div at bounding box center [588, 343] width 326 height 25
click at [504, 345] on div "What time works [PERSON_NAME] for you? I'm here until 7pm." at bounding box center [588, 343] width 326 height 25
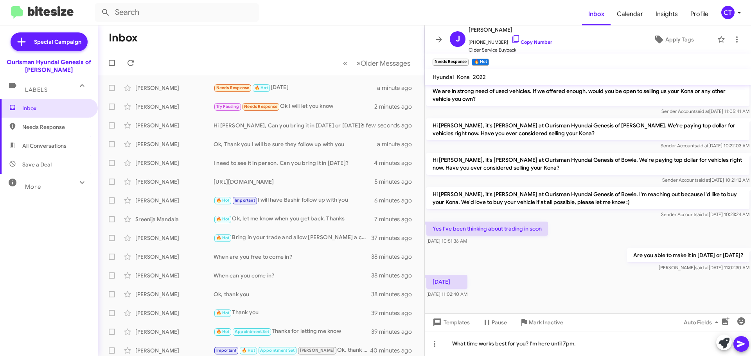
click at [742, 347] on icon at bounding box center [741, 344] width 9 height 9
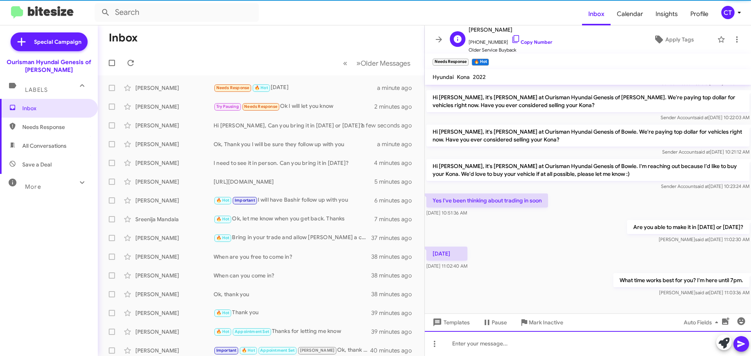
scroll to position [54, 0]
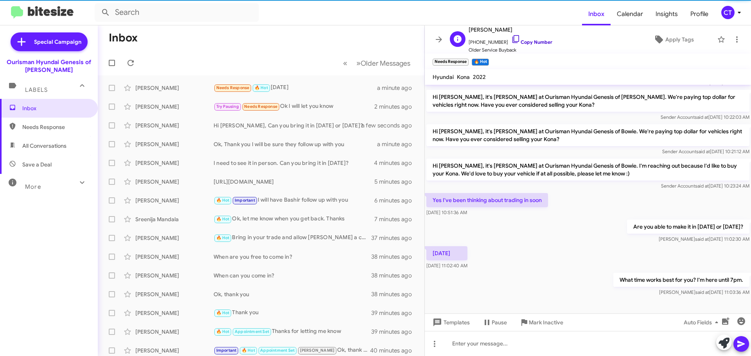
drag, startPoint x: 509, startPoint y: 34, endPoint x: 505, endPoint y: 40, distance: 6.8
click at [511, 35] on icon at bounding box center [515, 38] width 9 height 9
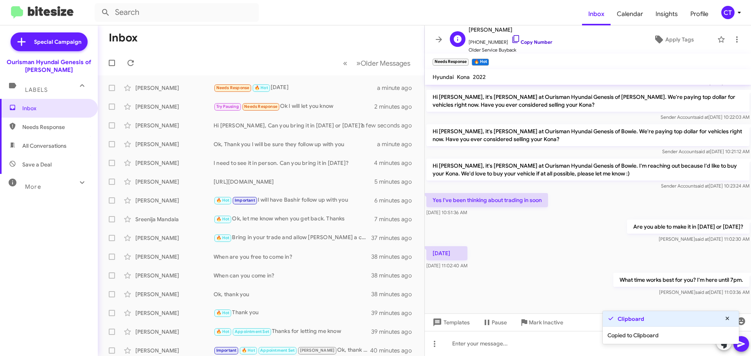
click at [511, 39] on icon at bounding box center [515, 38] width 9 height 9
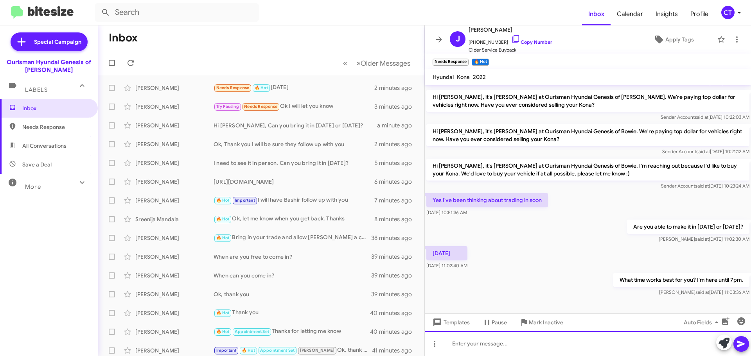
click at [466, 352] on div at bounding box center [588, 343] width 326 height 25
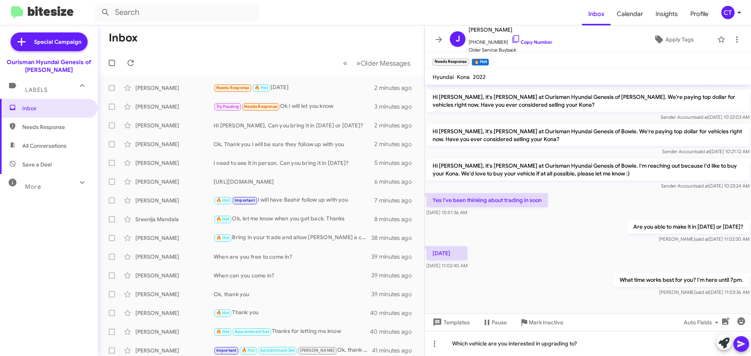
click at [743, 344] on icon at bounding box center [740, 344] width 7 height 7
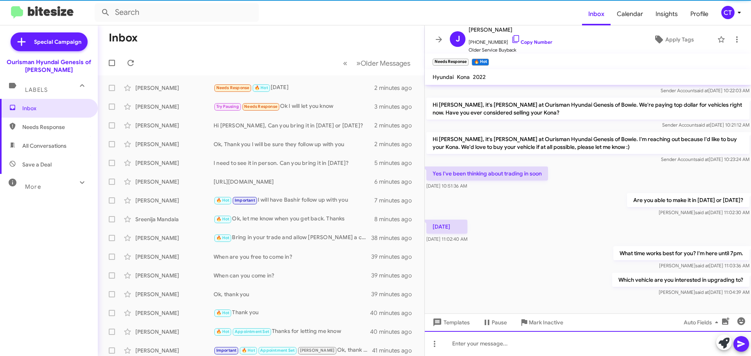
scroll to position [83, 0]
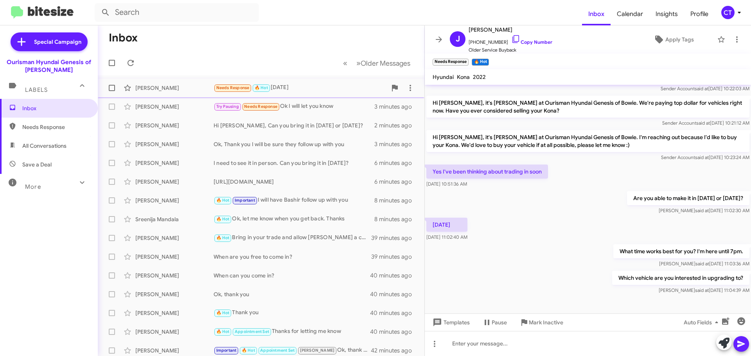
click at [194, 89] on div "[PERSON_NAME]" at bounding box center [174, 88] width 78 height 8
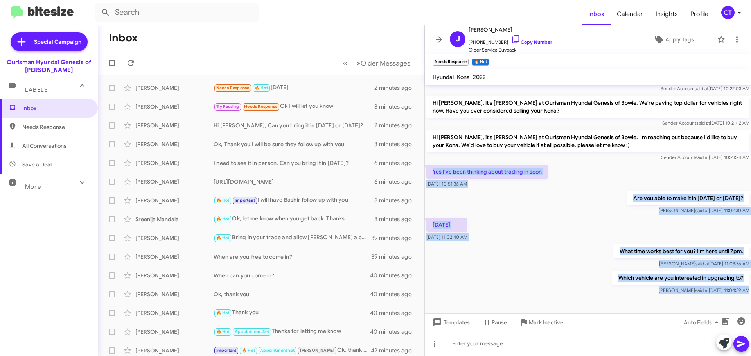
drag, startPoint x: 430, startPoint y: 168, endPoint x: 723, endPoint y: 298, distance: 320.8
click at [723, 298] on cdk-virtual-scroll-viewport "Hi [PERSON_NAME] this is [PERSON_NAME], Manager at Ourisman Hyundai Genesis of …" at bounding box center [588, 199] width 326 height 229
copy div "Yes I've been thinking about trading in soon Sep 10, 2025, 10:51:36 AM Are you …"
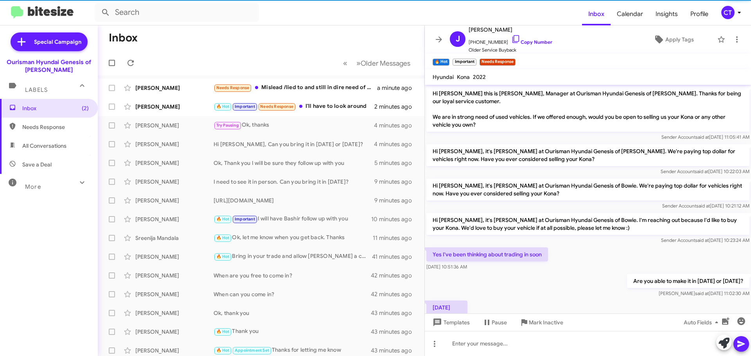
scroll to position [169, 0]
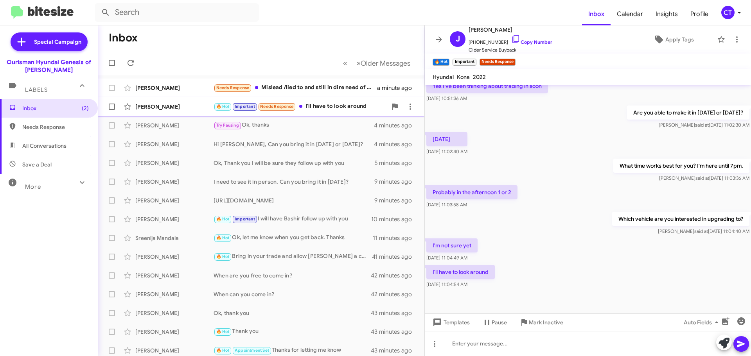
click at [318, 104] on div "🔥 Hot Important Needs Response I'll have to look around" at bounding box center [300, 106] width 173 height 9
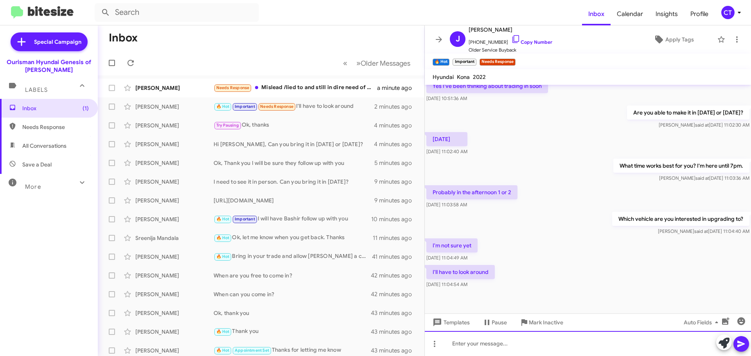
click at [480, 349] on div at bounding box center [588, 343] width 326 height 25
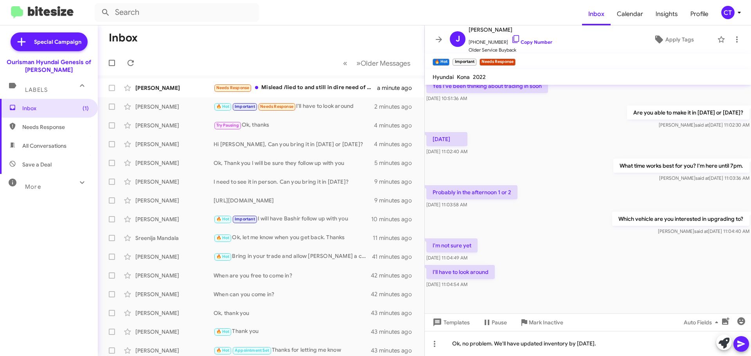
click at [741, 349] on span at bounding box center [741, 344] width 9 height 16
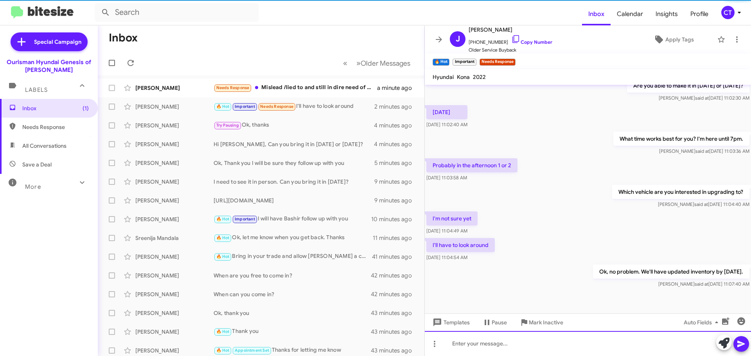
scroll to position [197, 0]
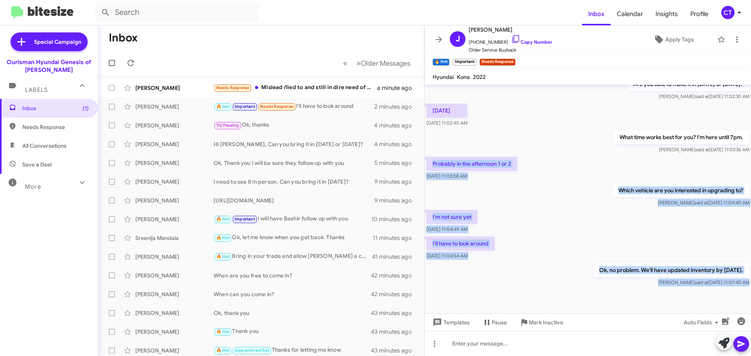
drag, startPoint x: 431, startPoint y: 164, endPoint x: 738, endPoint y: 289, distance: 332.3
click at [738, 289] on cdk-virtual-scroll-viewport "Hi Hooper this is Aiyanna Jones, Manager at Ourisman Hyundai Genesis of Bowie. …" at bounding box center [588, 199] width 326 height 229
copy div "Probably in the afternoon 1 or 2 Sep 10, 2025, 11:03:58 AM Which vehicle are yo…"
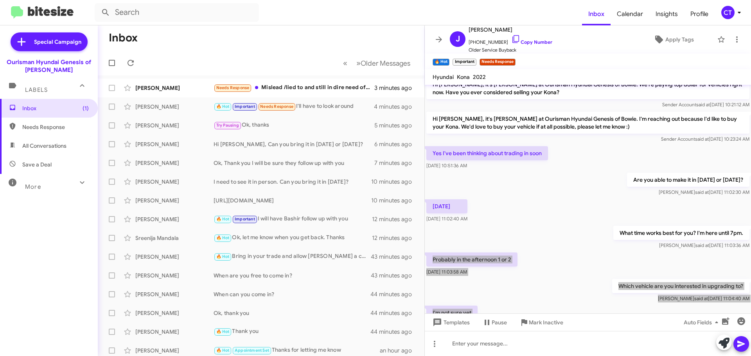
scroll to position [0, 0]
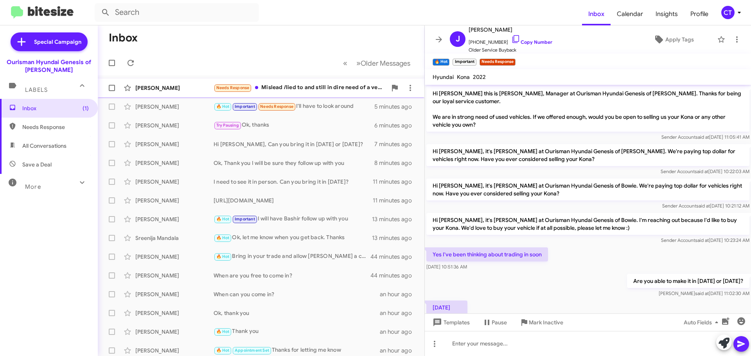
click at [302, 84] on div "Needs Response Mislead /lied to and still in dire need of a vehicle ..wasted my…" at bounding box center [300, 87] width 173 height 9
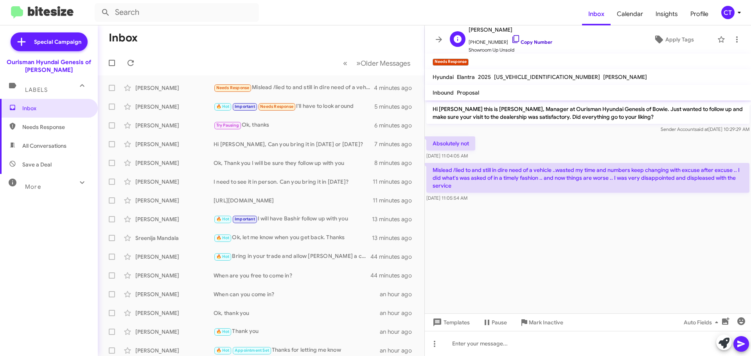
click at [511, 36] on icon at bounding box center [515, 38] width 9 height 9
click at [316, 92] on div "🔥 Hot Important Sounds good" at bounding box center [300, 87] width 173 height 9
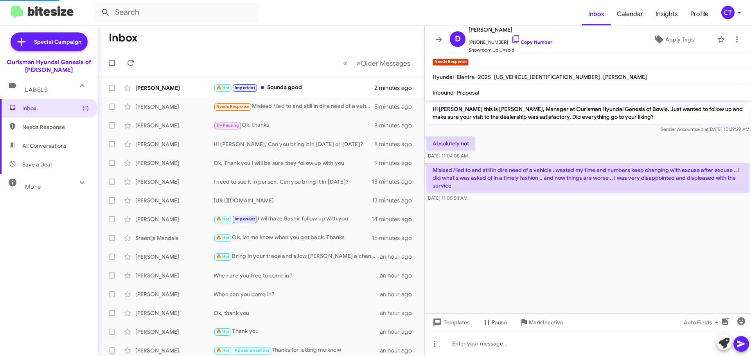
scroll to position [226, 0]
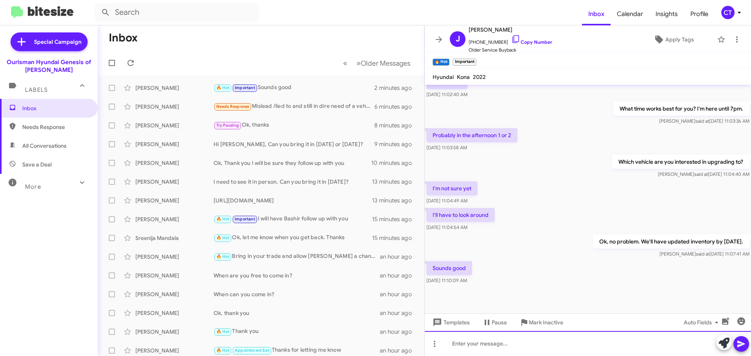
click at [497, 345] on div at bounding box center [588, 343] width 326 height 25
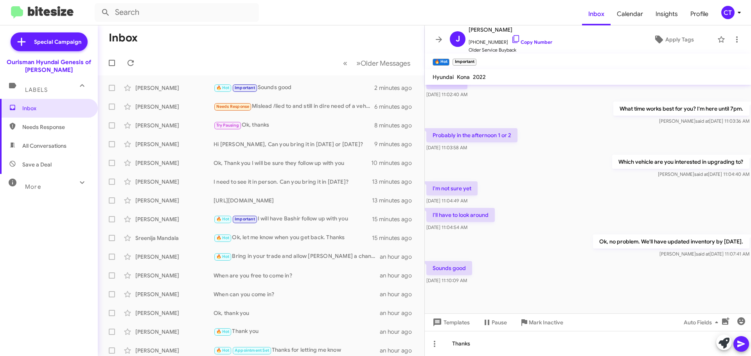
click at [739, 346] on icon at bounding box center [740, 344] width 7 height 7
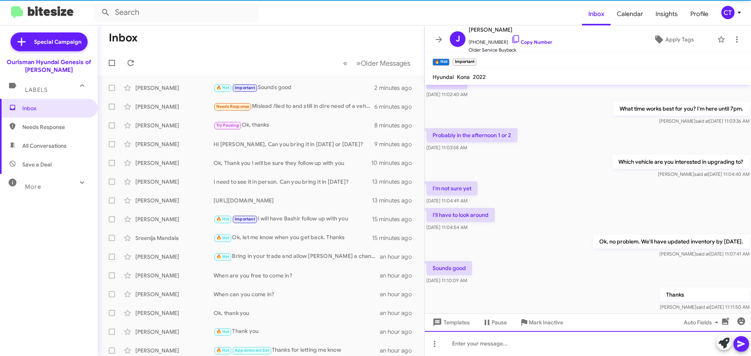
scroll to position [0, 0]
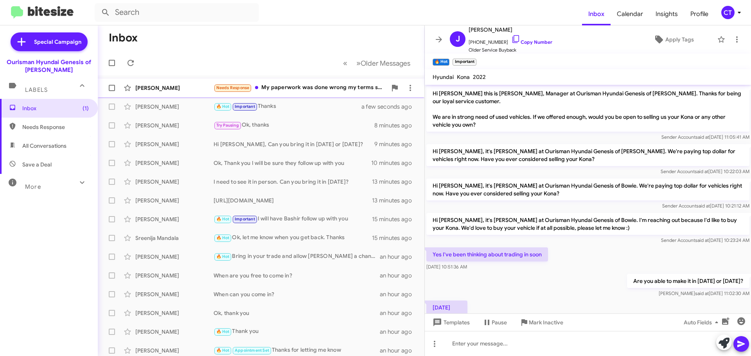
click at [303, 90] on div "Needs Response My paperwork was done wrong my terms should've never changed fro…" at bounding box center [300, 87] width 173 height 9
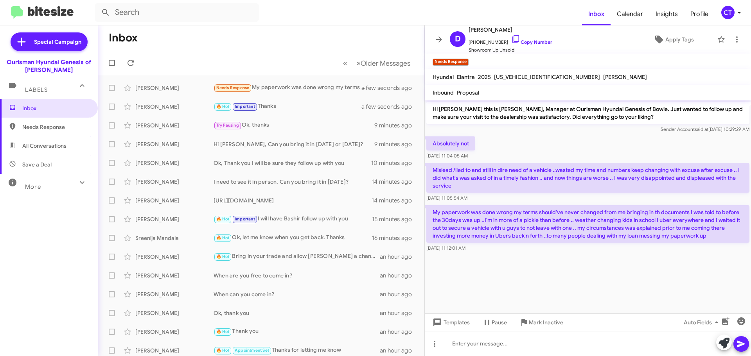
drag, startPoint x: 431, startPoint y: 212, endPoint x: 565, endPoint y: 246, distance: 138.4
click at [565, 246] on div "My paperwork was done wrong my terms should've never changed from me bringing i…" at bounding box center [587, 228] width 323 height 47
copy div "My paperwork was done wrong my terms should've never changed from me bringing i…"
click at [431, 142] on div "Sep 10, 2025, 11:04:05 AM" at bounding box center [448, 141] width 42 height 13
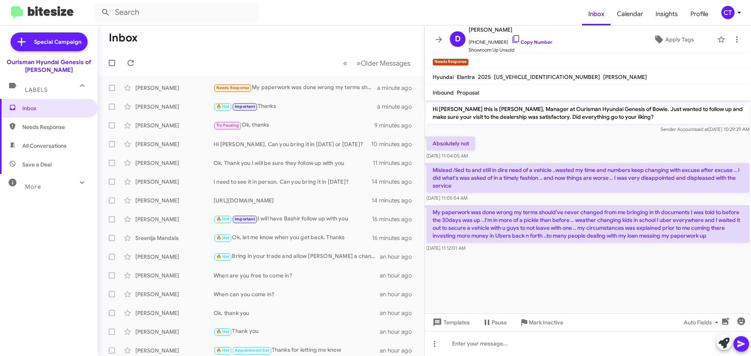
click at [551, 143] on div "Absolutely not Sep 10, 2025, 11:04:05 AM" at bounding box center [588, 148] width 326 height 27
drag, startPoint x: 433, startPoint y: 141, endPoint x: 495, endPoint y: 180, distance: 73.5
click at [495, 197] on div "Hi Dominique this is Ciara Taylor, Manager at Ourisman Hyundai Genesis of Bowie…" at bounding box center [588, 177] width 326 height 153
copy div "Absolutely not Sep 10, 2025, 11:04:05 AM Mislead /lied to and still in dire nee…"
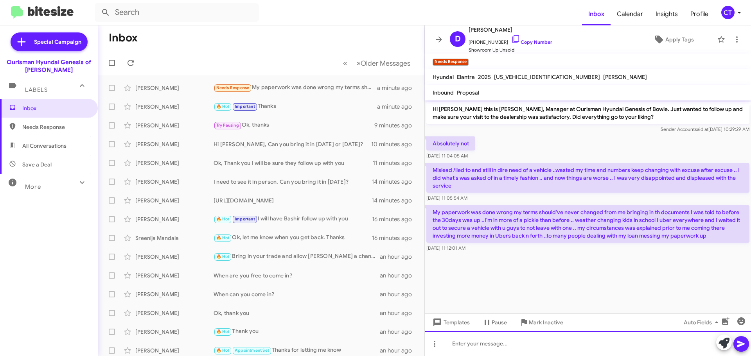
click at [465, 347] on div at bounding box center [588, 343] width 326 height 25
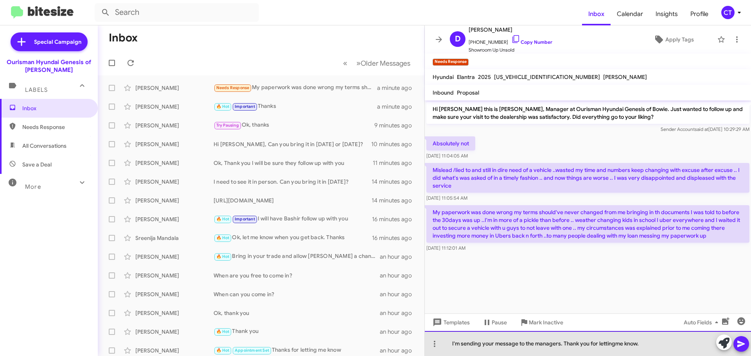
click at [615, 341] on div "I'm sending your message to the managers. Thank you for lettingme know." at bounding box center [588, 343] width 326 height 25
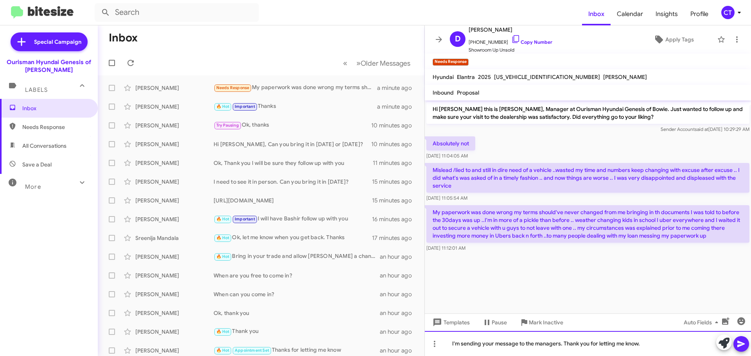
click at [564, 343] on div "I'm sending your message to the managers. Thank you for letting me know." at bounding box center [588, 343] width 326 height 25
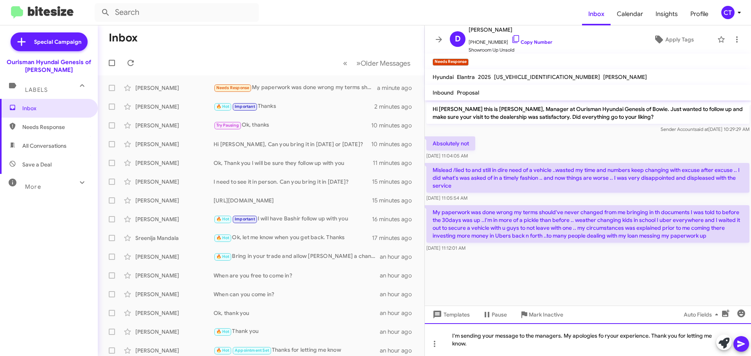
click at [604, 337] on div "I'm sending your message to the managers. My apologies fo ryour experience. Tha…" at bounding box center [588, 339] width 326 height 33
click at [739, 347] on icon at bounding box center [740, 344] width 7 height 7
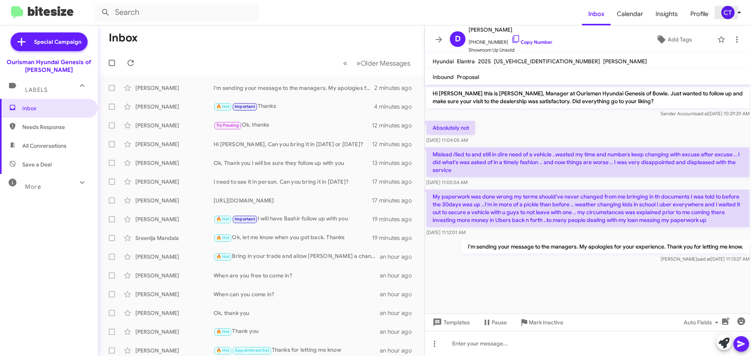
click at [737, 19] on span "CT" at bounding box center [732, 12] width 23 height 13
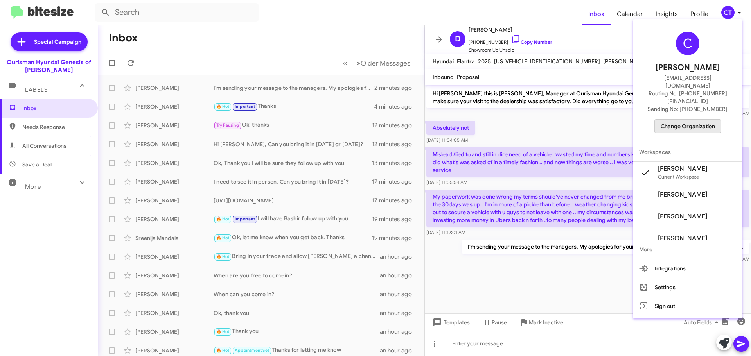
click at [697, 120] on span "Change Organization" at bounding box center [688, 126] width 54 height 13
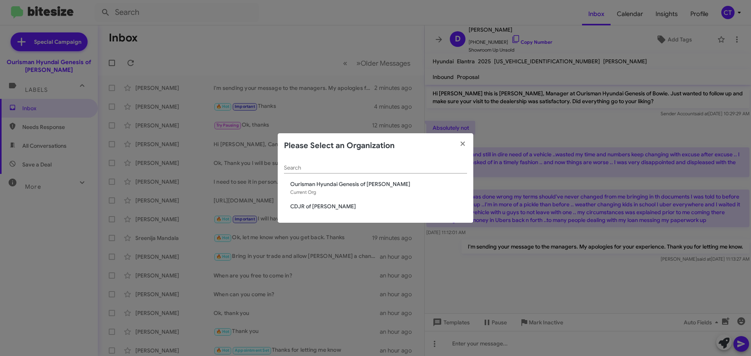
click at [291, 208] on span "CDJR of [PERSON_NAME]" at bounding box center [378, 207] width 177 height 8
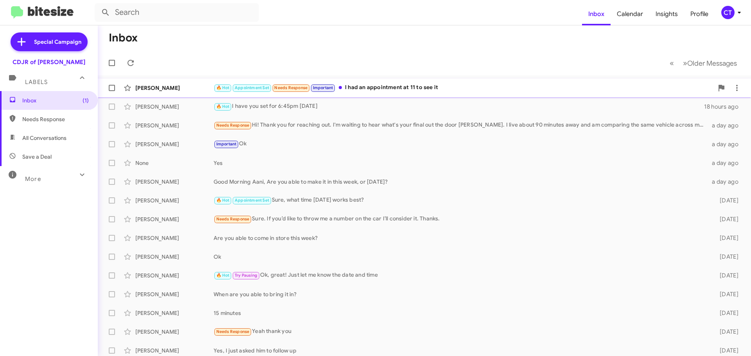
click at [383, 90] on div "🔥 Hot Appointment Set Needs Response Important I had an appointment at 11 to se…" at bounding box center [464, 87] width 500 height 9
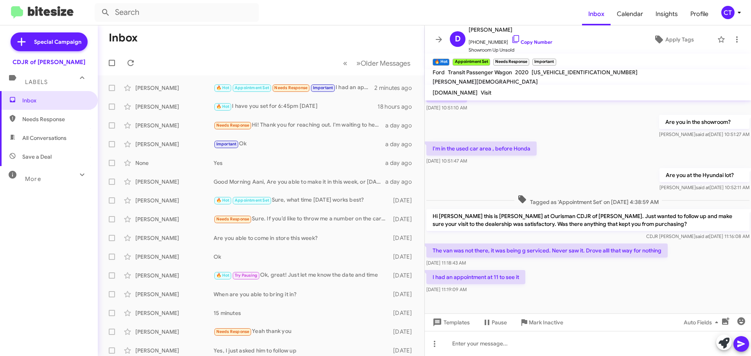
scroll to position [149, 0]
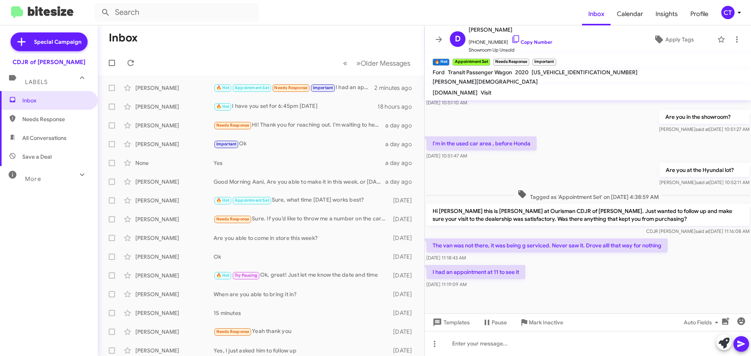
drag, startPoint x: 507, startPoint y: 39, endPoint x: 357, endPoint y: 47, distance: 150.0
click at [511, 39] on icon at bounding box center [515, 38] width 9 height 9
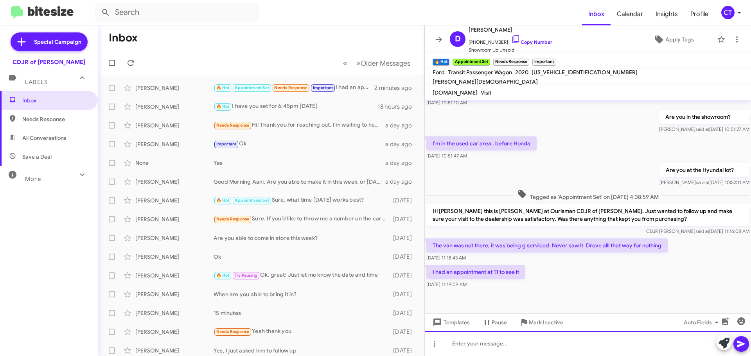
click at [530, 349] on div at bounding box center [588, 343] width 326 height 25
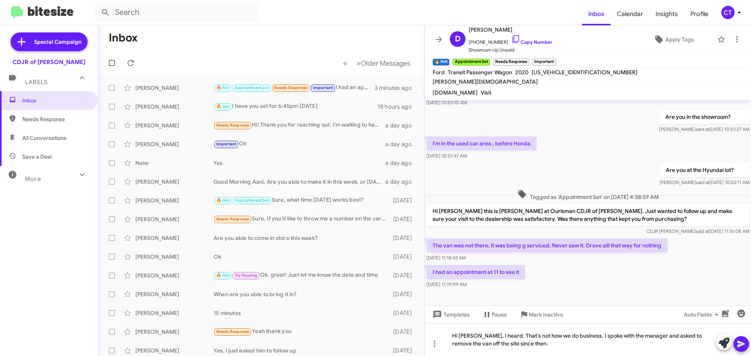
click at [737, 342] on icon at bounding box center [741, 344] width 9 height 9
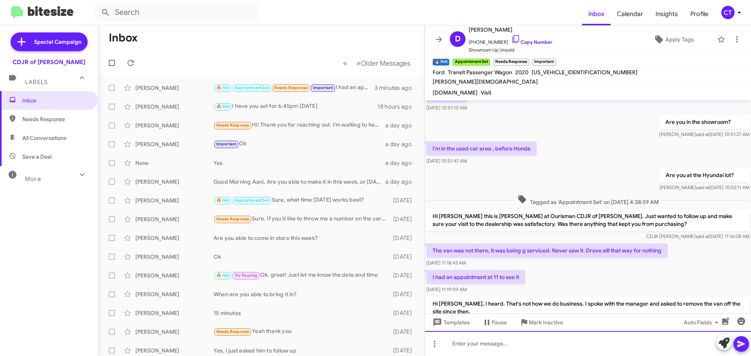
scroll to position [185, 0]
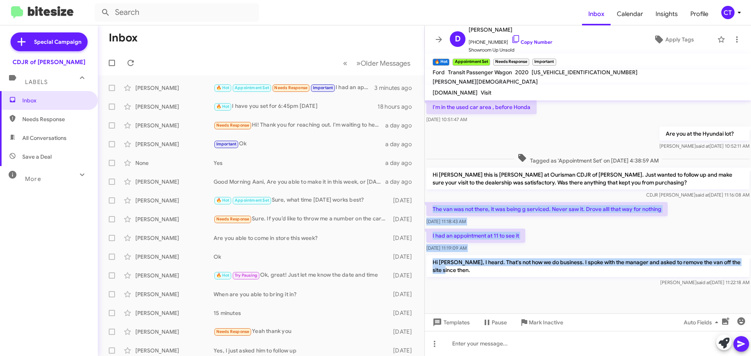
drag, startPoint x: 432, startPoint y: 209, endPoint x: 562, endPoint y: 268, distance: 143.4
click at [562, 268] on div "Hi [PERSON_NAME], it's [PERSON_NAME], Internet Director at Ourisman CDJR of [PE…" at bounding box center [588, 102] width 326 height 373
copy div "The van was not there, it was being g serviced. Never saw it. Drove alll that w…"
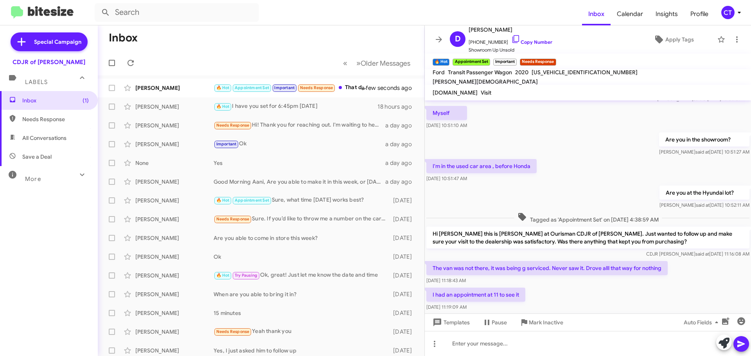
scroll to position [214, 0]
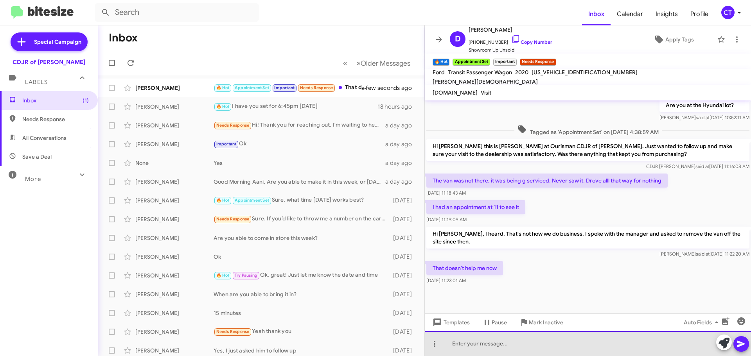
click at [497, 352] on div at bounding box center [588, 343] width 326 height 25
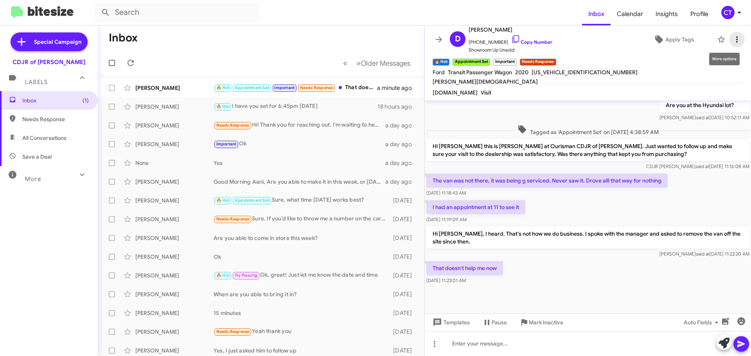
click at [736, 40] on icon at bounding box center [737, 39] width 2 height 6
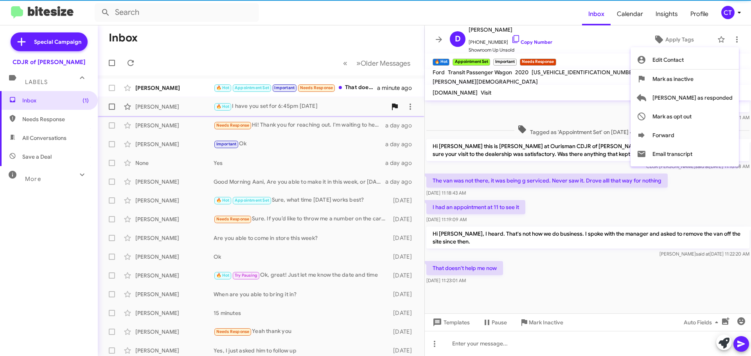
click at [716, 98] on span "[PERSON_NAME] as responded" at bounding box center [692, 97] width 80 height 19
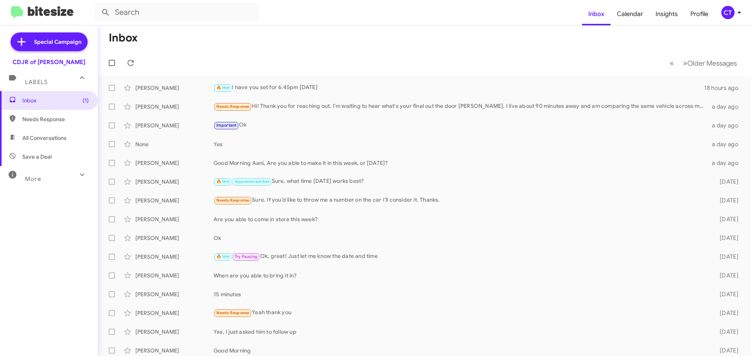
click at [740, 13] on icon at bounding box center [739, 12] width 9 height 9
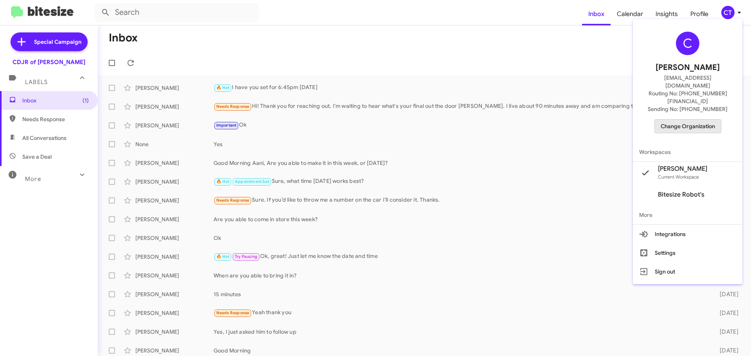
click at [679, 120] on span "Change Organization" at bounding box center [688, 126] width 54 height 13
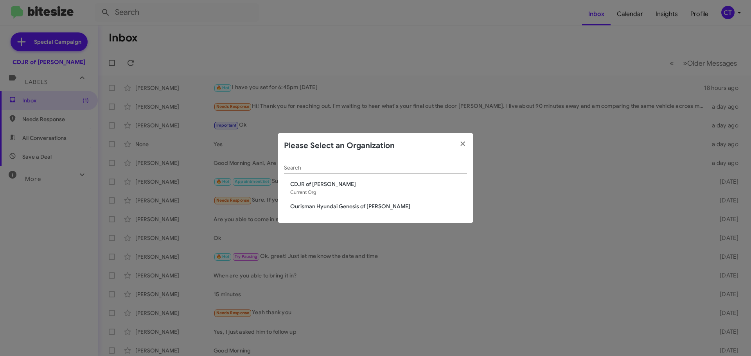
click at [296, 213] on div "Search CDJR of Bowie Current Org Ourisman Hyundai Genesis of [PERSON_NAME]" at bounding box center [376, 190] width 196 height 65
click at [298, 210] on span "Ourisman Hyundai Genesis of [PERSON_NAME]" at bounding box center [378, 207] width 177 height 8
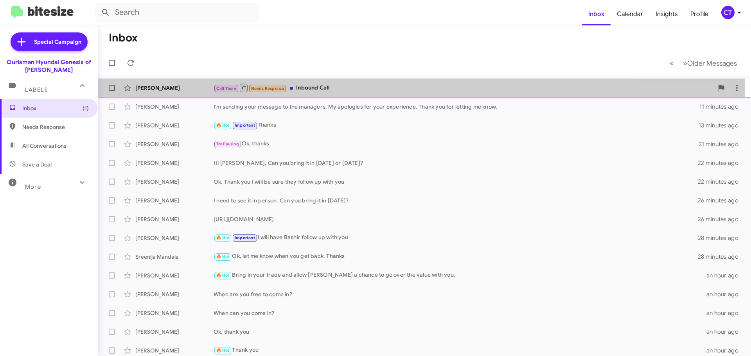
click at [341, 89] on div "Call Them Needs Response Inbound Call" at bounding box center [464, 88] width 500 height 10
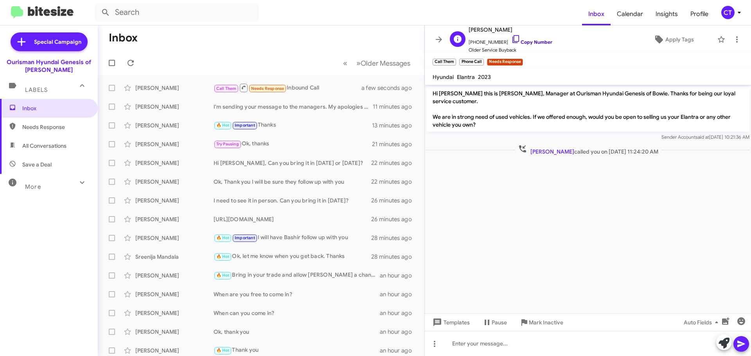
click at [511, 38] on icon at bounding box center [515, 38] width 9 height 9
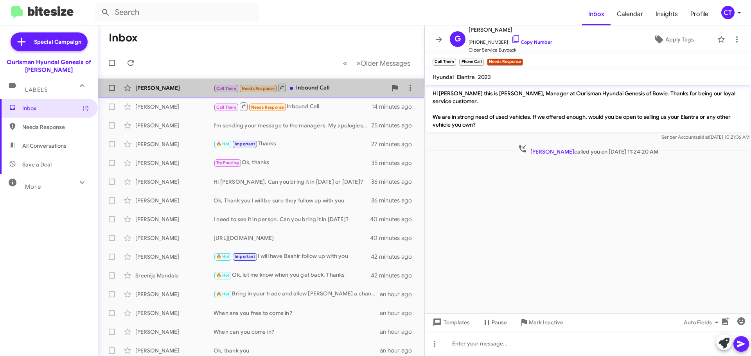
click at [321, 87] on div "Call Them Needs Response Inbound Call" at bounding box center [300, 88] width 173 height 10
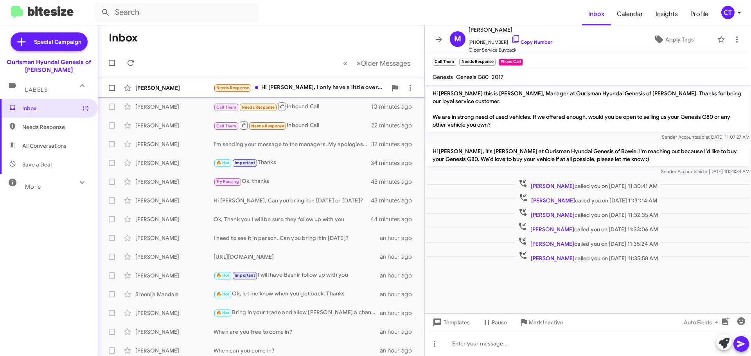
click at [306, 91] on div "Needs Response Hi Clara, I only have a little over 1200 miles on it and it's on…" at bounding box center [300, 87] width 173 height 9
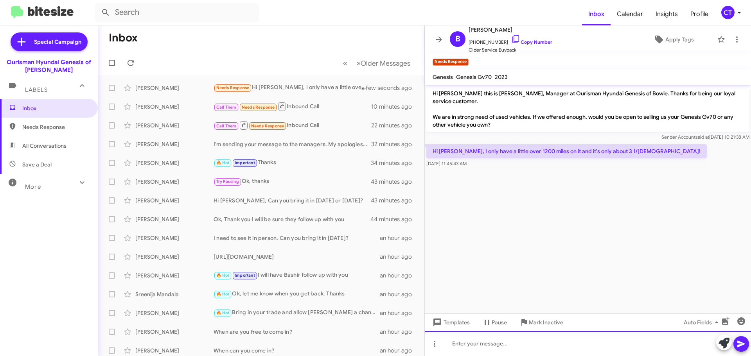
drag, startPoint x: 517, startPoint y: 343, endPoint x: 512, endPoint y: 347, distance: 6.6
click at [516, 343] on div at bounding box center [588, 343] width 326 height 25
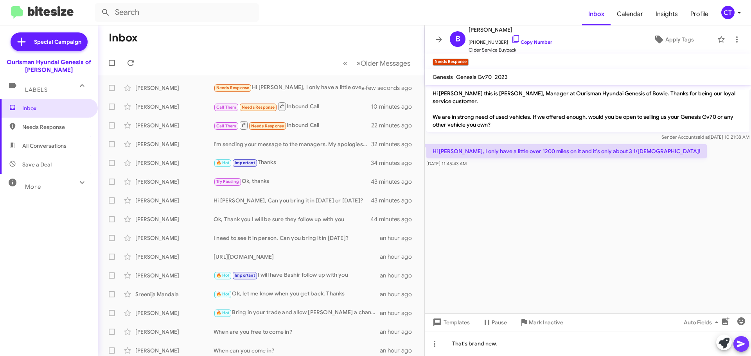
click at [740, 345] on icon at bounding box center [741, 344] width 9 height 9
click at [734, 40] on icon at bounding box center [736, 39] width 9 height 9
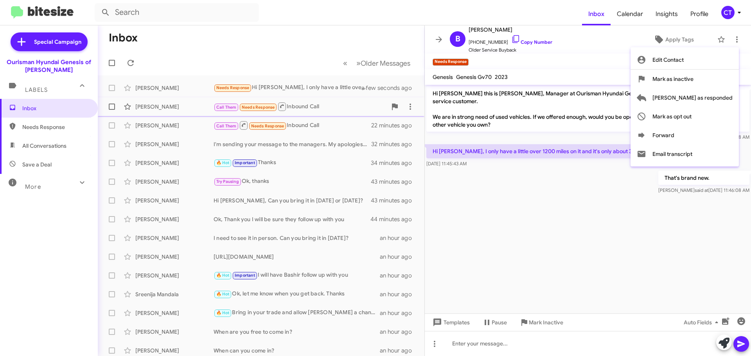
click at [699, 95] on span "Mark as responded" at bounding box center [692, 97] width 80 height 19
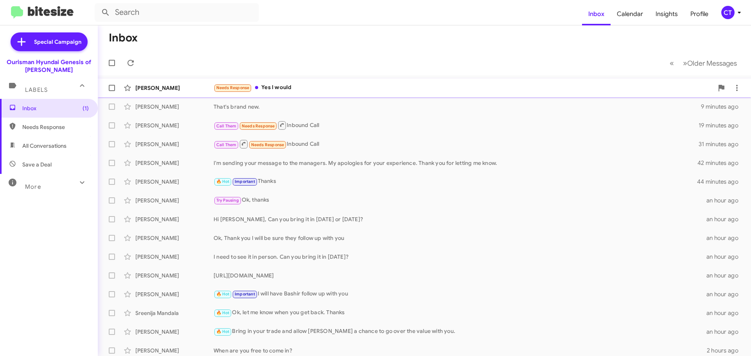
click at [292, 90] on div "Needs Response Yes I would" at bounding box center [464, 87] width 500 height 9
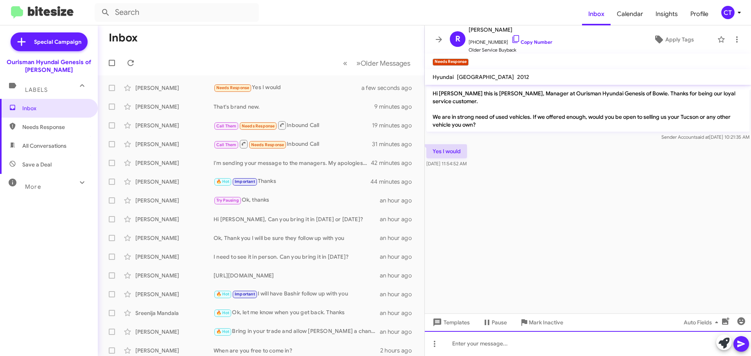
click at [488, 347] on div at bounding box center [588, 343] width 326 height 25
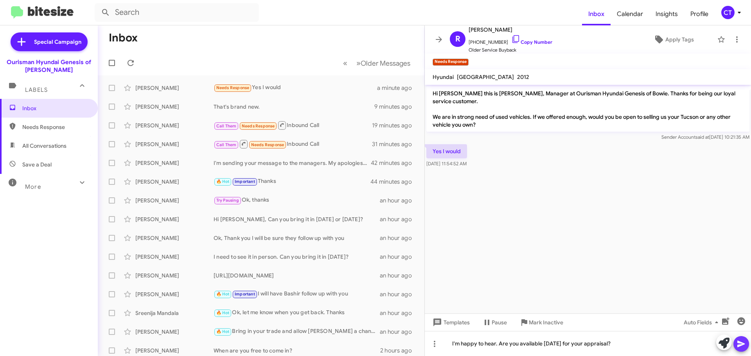
click at [737, 343] on icon at bounding box center [741, 344] width 9 height 9
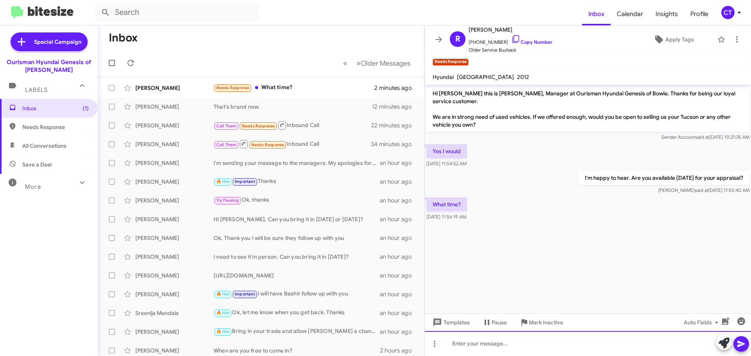
click at [480, 348] on div at bounding box center [588, 343] width 326 height 25
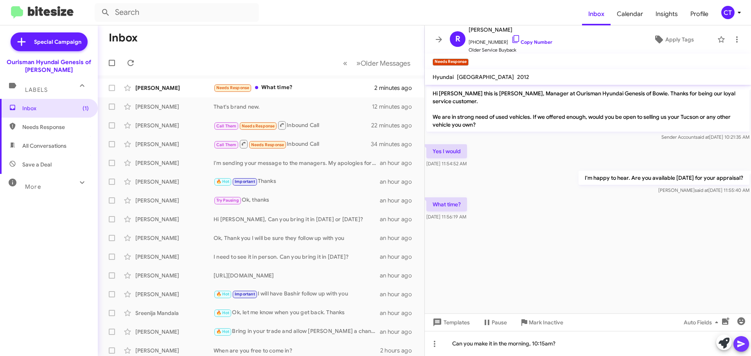
click at [740, 344] on icon at bounding box center [741, 344] width 9 height 9
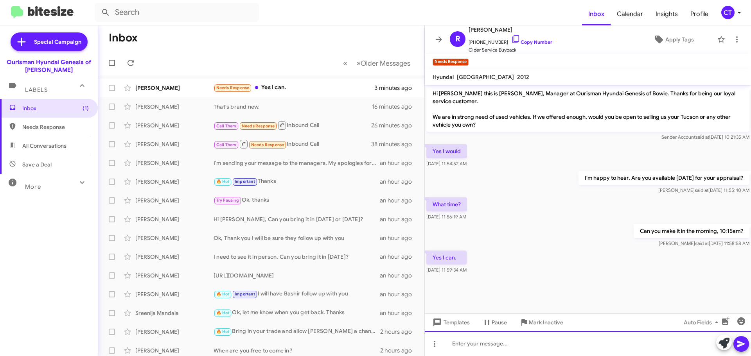
drag, startPoint x: 584, startPoint y: 334, endPoint x: 586, endPoint y: 338, distance: 4.9
click at [584, 334] on div at bounding box center [588, 343] width 326 height 25
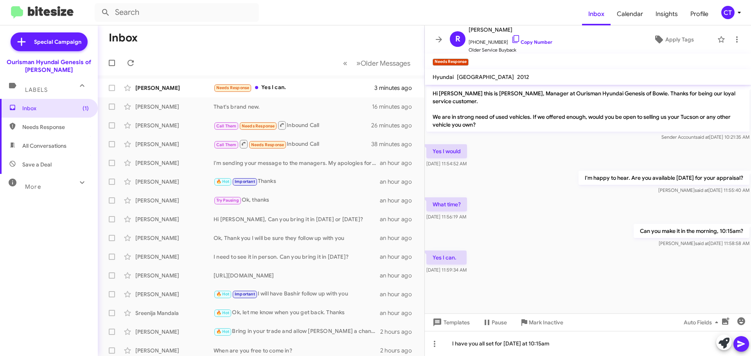
click at [745, 341] on icon at bounding box center [741, 344] width 9 height 9
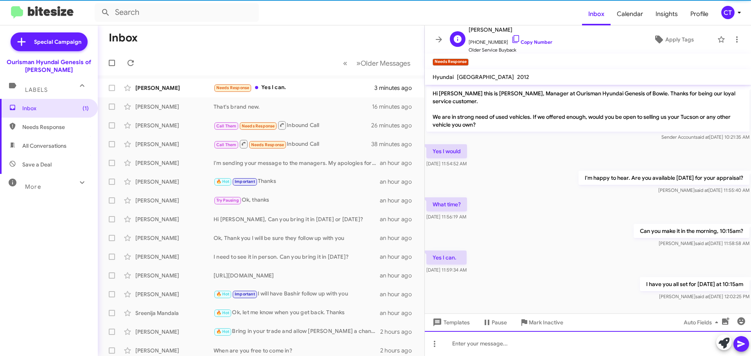
scroll to position [2, 0]
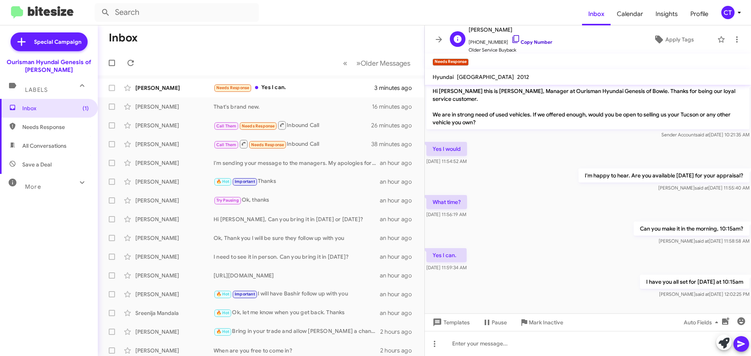
click at [511, 37] on icon at bounding box center [515, 38] width 9 height 9
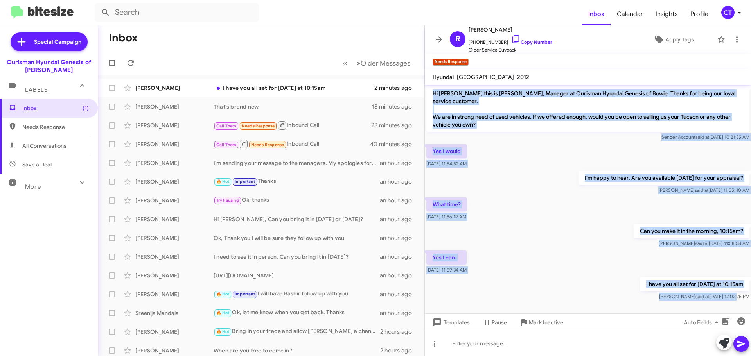
drag, startPoint x: 432, startPoint y: 93, endPoint x: 715, endPoint y: 301, distance: 351.7
click at [715, 301] on div "Hi [PERSON_NAME] this is [PERSON_NAME], Manager at Ourisman Hyundai Genesis of …" at bounding box center [588, 193] width 326 height 217
click at [615, 290] on div "I have you all set for [DATE] at 10:15am [PERSON_NAME] said at [DATE] 12:02:25 …" at bounding box center [588, 289] width 326 height 27
drag, startPoint x: 430, startPoint y: 92, endPoint x: 724, endPoint y: 305, distance: 362.7
click at [724, 305] on cdk-virtual-scroll-viewport "Hi [PERSON_NAME] this is [PERSON_NAME], Manager at Ourisman Hyundai Genesis of …" at bounding box center [588, 199] width 326 height 229
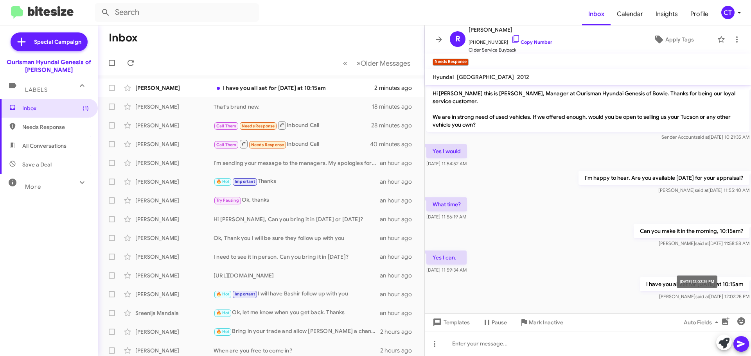
drag, startPoint x: 698, startPoint y: 289, endPoint x: 513, endPoint y: 226, distance: 195.4
click at [514, 229] on div "Can you make it in the morning, 10:15am? [PERSON_NAME] said at [DATE] 11:58:58 …" at bounding box center [588, 236] width 326 height 27
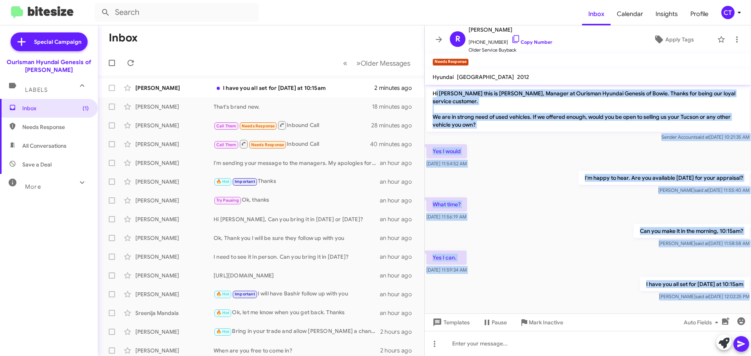
scroll to position [2, 0]
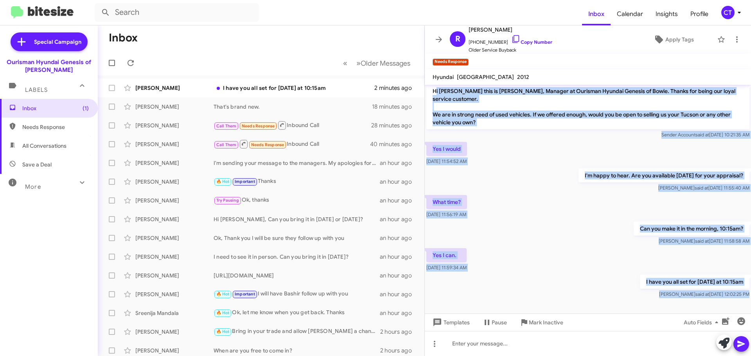
drag, startPoint x: 435, startPoint y: 92, endPoint x: 664, endPoint y: 319, distance: 322.2
click at [664, 319] on div "Hi [PERSON_NAME] this is [PERSON_NAME], Manager at Ourisman Hyundai Genesis of …" at bounding box center [588, 220] width 326 height 271
copy div "i [PERSON_NAME] this is [PERSON_NAME], Manager at Ourisman Hyundai Genesis of B…"
drag, startPoint x: 291, startPoint y: 85, endPoint x: 291, endPoint y: 90, distance: 5.1
click at [291, 85] on div "I have you all set for [DATE] at 10:15am" at bounding box center [300, 88] width 173 height 8
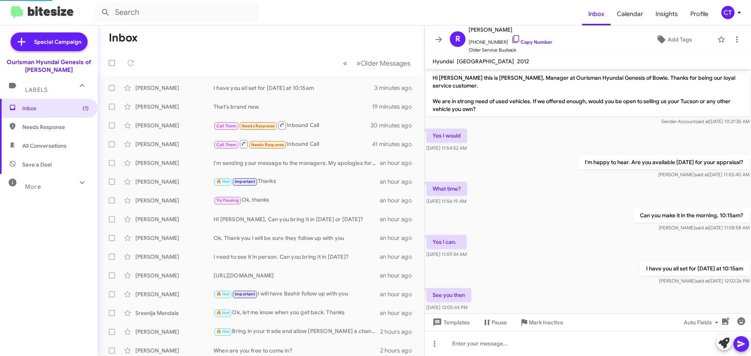
scroll to position [15, 0]
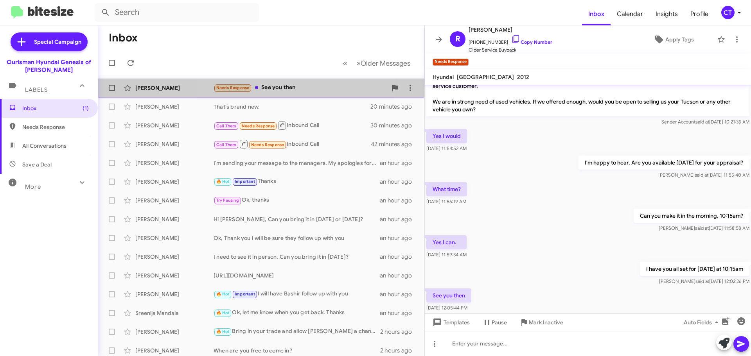
click at [293, 85] on div "Needs Response See you then" at bounding box center [300, 87] width 173 height 9
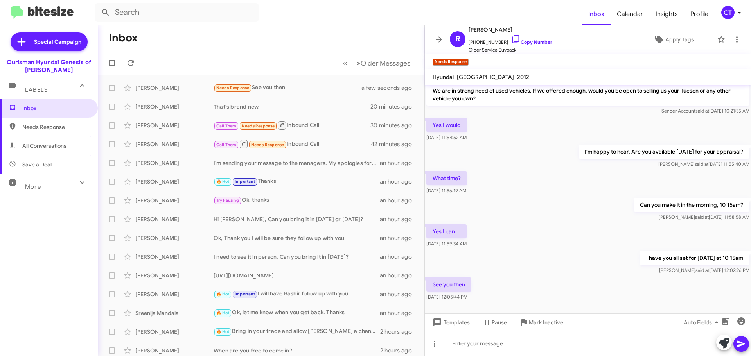
scroll to position [31, 0]
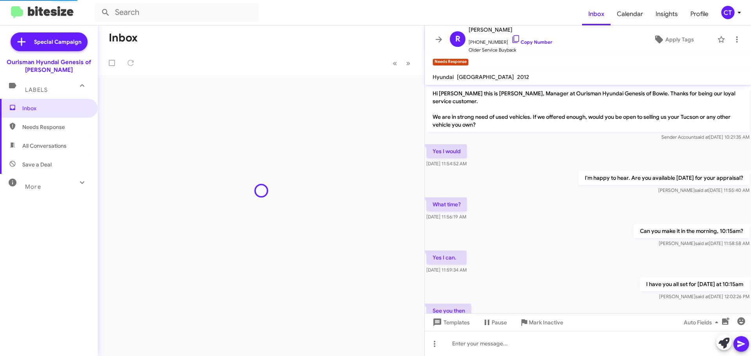
scroll to position [15, 0]
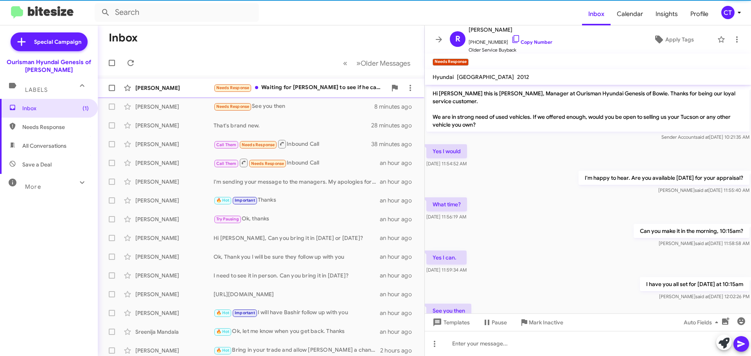
scroll to position [31, 0]
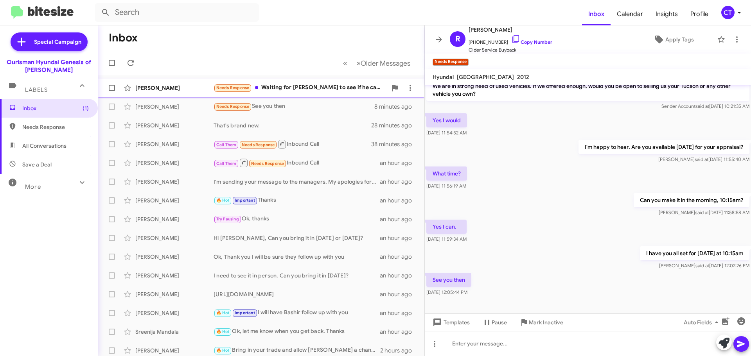
drag, startPoint x: 344, startPoint y: 86, endPoint x: 327, endPoint y: 95, distance: 18.7
click at [343, 86] on div "Needs Response Waiting for [PERSON_NAME] to see if he can find a model that I a…" at bounding box center [300, 87] width 173 height 9
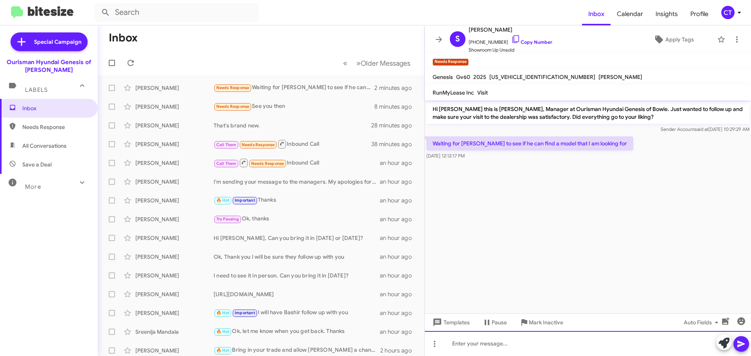
click at [526, 349] on div at bounding box center [588, 343] width 326 height 25
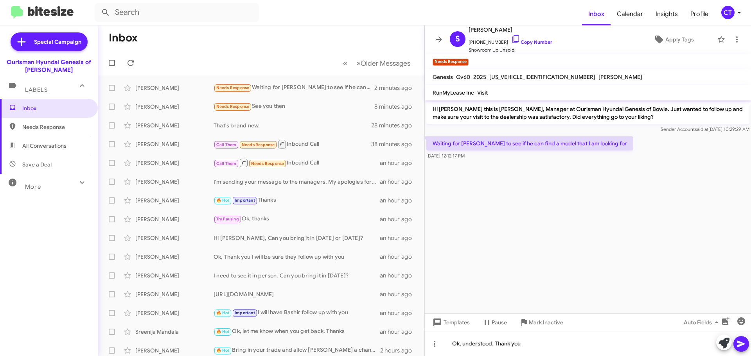
click at [741, 347] on icon at bounding box center [741, 344] width 9 height 9
click at [511, 38] on icon at bounding box center [515, 38] width 9 height 9
drag, startPoint x: 433, startPoint y: 141, endPoint x: 507, endPoint y: 158, distance: 76.6
click at [507, 158] on div "Waiting for [PERSON_NAME] to see if he can find a model that I am looking for […" at bounding box center [529, 148] width 207 height 23
copy div "Waiting for [PERSON_NAME] to see if he can find a model that I am looking for […"
